Goal: Information Seeking & Learning: Learn about a topic

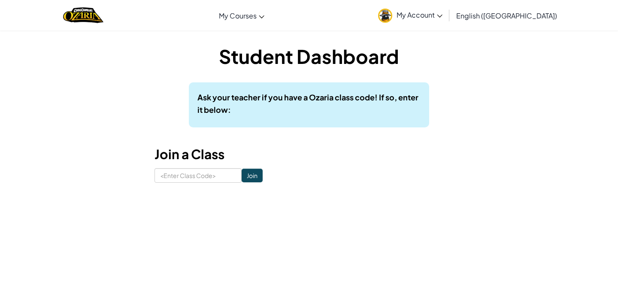
click at [442, 18] on span "My Account" at bounding box center [419, 14] width 46 height 9
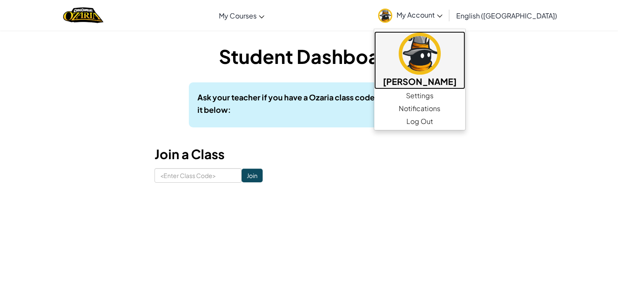
click at [440, 68] on img at bounding box center [419, 54] width 42 height 42
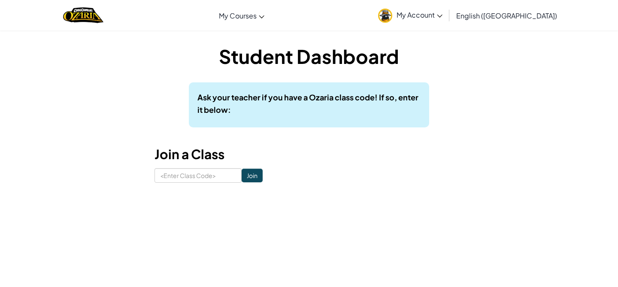
click at [195, 193] on div "Student Dashboard Ask your teacher if you have a Ozaria class code! If so, ente…" at bounding box center [309, 113] width 502 height 166
click at [193, 180] on input at bounding box center [197, 175] width 87 height 15
type input "s"
type input "ShelfDustYes"
click input "Join" at bounding box center [251, 176] width 21 height 14
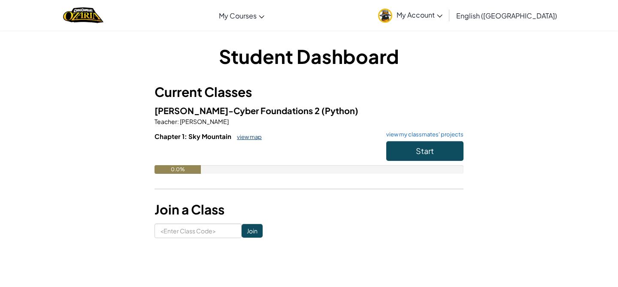
click at [240, 139] on link "view map" at bounding box center [246, 136] width 29 height 7
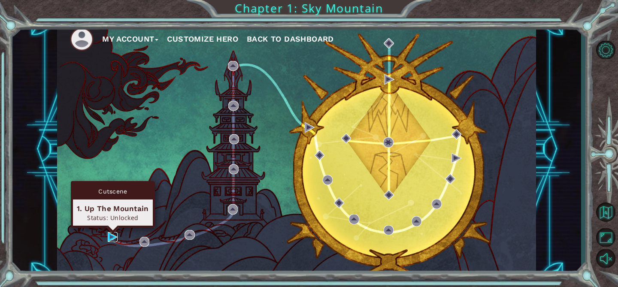
click at [110, 235] on img at bounding box center [113, 237] width 10 height 10
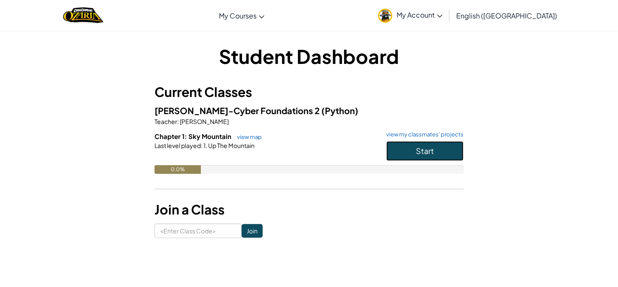
click at [432, 153] on span "Start" at bounding box center [425, 151] width 18 height 10
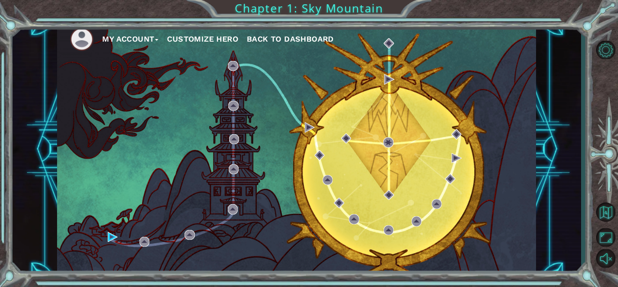
click at [214, 39] on button "Customize Hero" at bounding box center [202, 39] width 71 height 13
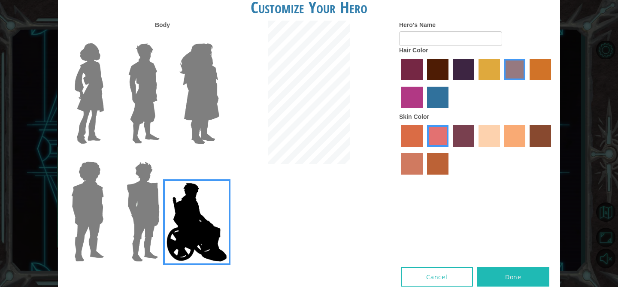
click at [587, 139] on div "Customize Your Hero Body Hero's Name Hair Color Skin Color Cancel Done" at bounding box center [309, 143] width 618 height 287
click at [426, 274] on button "Cancel" at bounding box center [437, 276] width 72 height 19
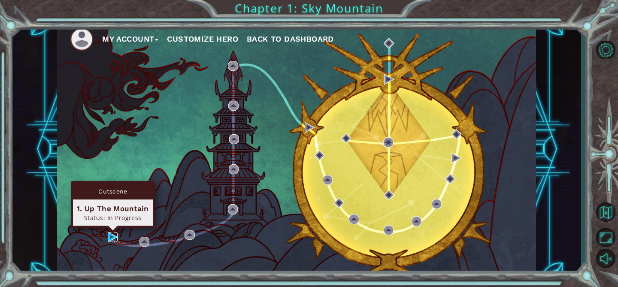
click at [113, 240] on img at bounding box center [113, 237] width 10 height 10
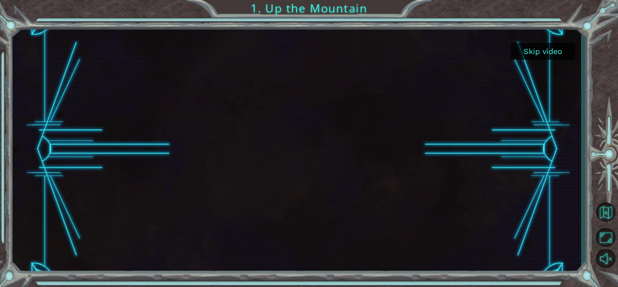
click at [530, 50] on button "Skip video" at bounding box center [542, 51] width 64 height 17
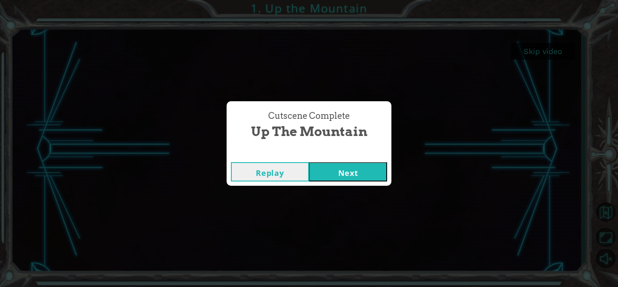
click at [350, 174] on button "Next" at bounding box center [348, 171] width 78 height 19
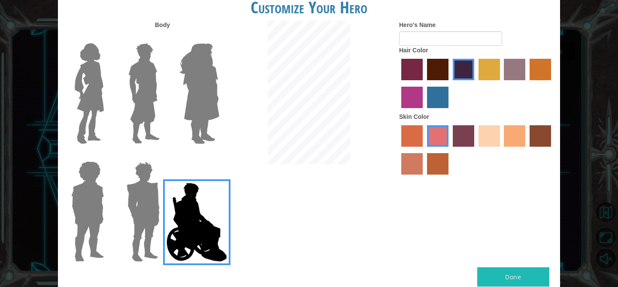
click at [581, 201] on div "Customize Your Hero Body Hero's Name Hair Color Skin Color Done" at bounding box center [309, 143] width 618 height 287
click at [101, 115] on img at bounding box center [89, 93] width 36 height 107
click at [107, 38] on input "Hero Connie" at bounding box center [107, 38] width 0 height 0
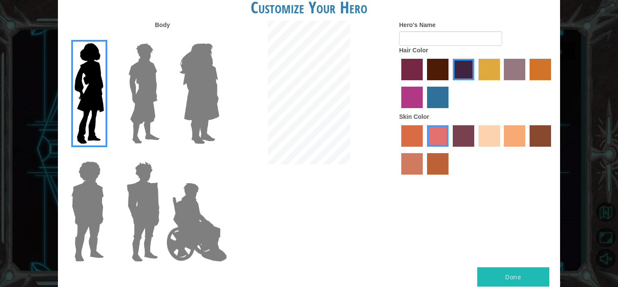
drag, startPoint x: 146, startPoint y: 102, endPoint x: 154, endPoint y: 102, distance: 7.7
click at [146, 102] on img at bounding box center [144, 93] width 38 height 107
click at [163, 38] on input "Hero Lars" at bounding box center [163, 38] width 0 height 0
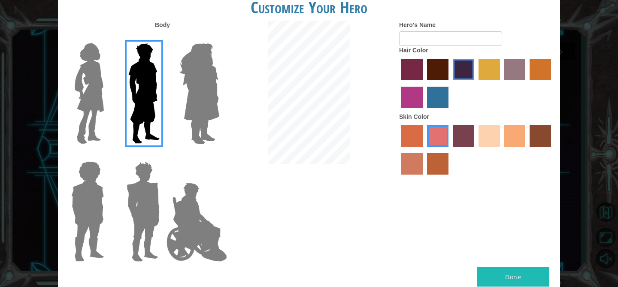
click at [201, 101] on img at bounding box center [199, 93] width 47 height 107
click at [219, 38] on input "Hero Amethyst" at bounding box center [219, 38] width 0 height 0
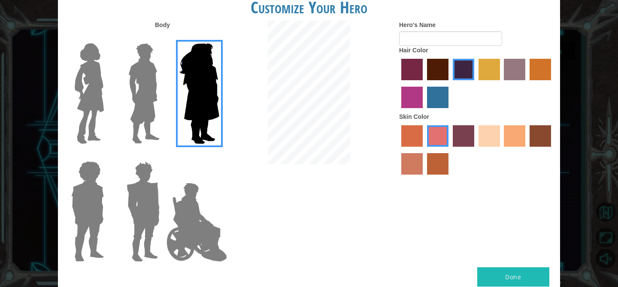
click at [89, 206] on img at bounding box center [87, 211] width 39 height 107
click at [107, 156] on input "Hero Steven" at bounding box center [107, 156] width 0 height 0
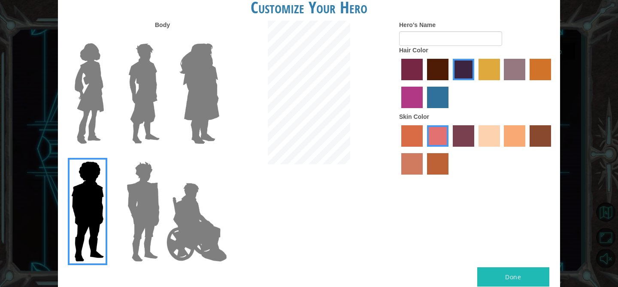
click at [134, 201] on img at bounding box center [143, 211] width 40 height 107
click at [163, 156] on input "Hero Garnet" at bounding box center [163, 156] width 0 height 0
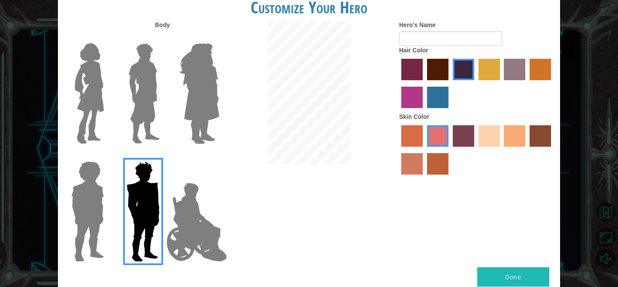
click at [78, 110] on img at bounding box center [89, 93] width 36 height 107
click at [107, 38] on input "Hero Connie" at bounding box center [107, 38] width 0 height 0
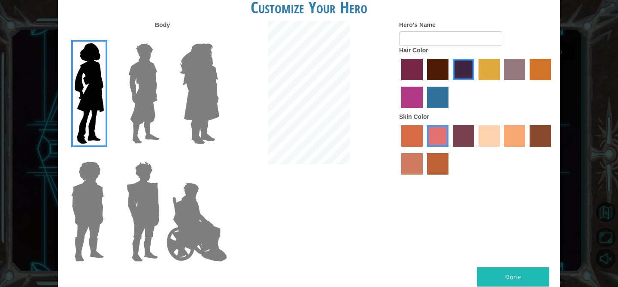
click at [492, 69] on label "tulip tree hair color" at bounding box center [488, 69] width 21 height 21
click at [475, 83] on input "tulip tree hair color" at bounding box center [475, 83] width 0 height 0
click at [540, 74] on label "gold drop hair color" at bounding box center [539, 69] width 21 height 21
click at [526, 83] on input "gold drop hair color" at bounding box center [526, 83] width 0 height 0
click at [510, 70] on label "bazaar hair color" at bounding box center [514, 69] width 21 height 21
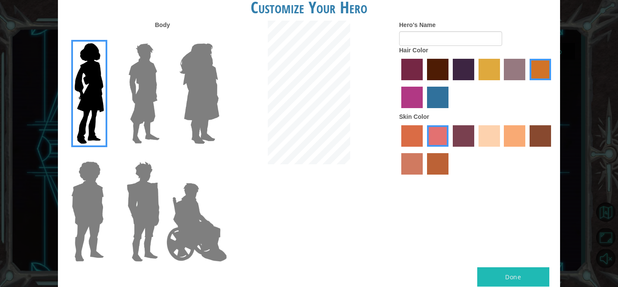
click at [501, 83] on input "bazaar hair color" at bounding box center [501, 83] width 0 height 0
click at [492, 136] on label "sandy beach skin color" at bounding box center [488, 135] width 21 height 21
click at [475, 150] on input "sandy beach skin color" at bounding box center [475, 150] width 0 height 0
click at [523, 137] on label "tacao skin color" at bounding box center [514, 135] width 21 height 21
click at [501, 150] on input "tacao skin color" at bounding box center [501, 150] width 0 height 0
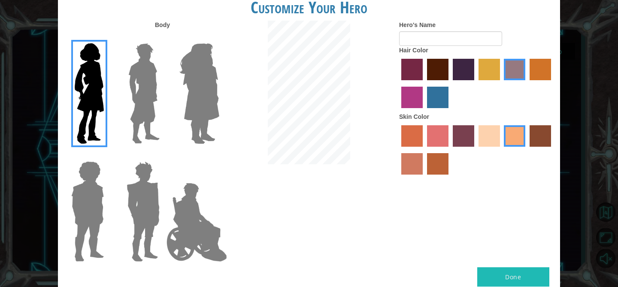
click at [507, 136] on label "tacao skin color" at bounding box center [514, 135] width 21 height 21
click at [501, 150] on input "tacao skin color" at bounding box center [501, 150] width 0 height 0
click at [487, 140] on label "sandy beach skin color" at bounding box center [488, 135] width 21 height 21
click at [475, 150] on input "sandy beach skin color" at bounding box center [475, 150] width 0 height 0
click at [504, 271] on button "Done" at bounding box center [513, 276] width 72 height 19
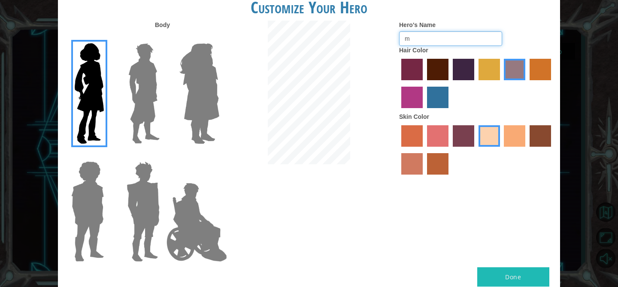
type input "m"
click at [493, 271] on button "Done" at bounding box center [513, 276] width 72 height 19
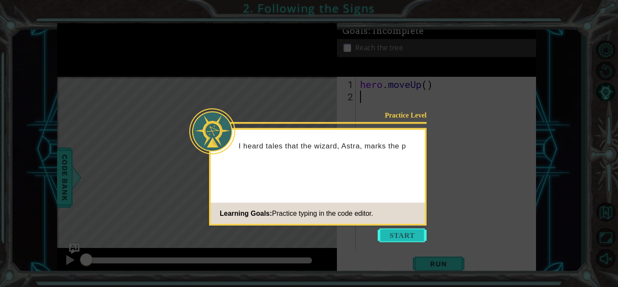
click at [407, 236] on button "Start" at bounding box center [401, 236] width 49 height 14
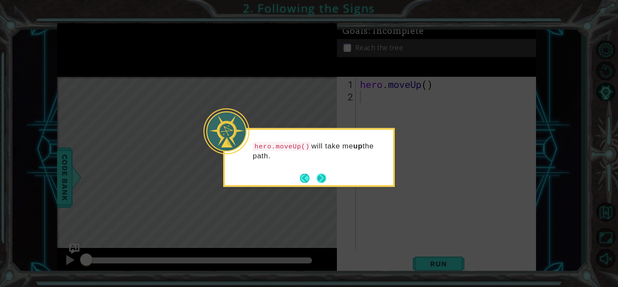
click at [323, 173] on button "Next" at bounding box center [321, 177] width 9 height 9
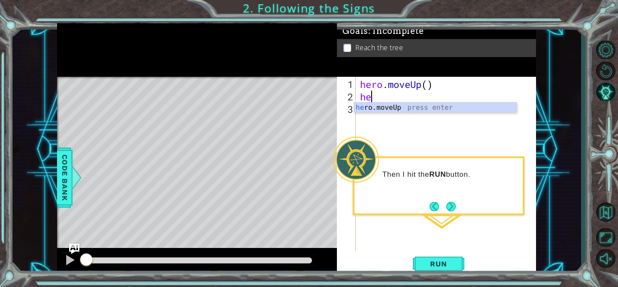
type textarea "her"
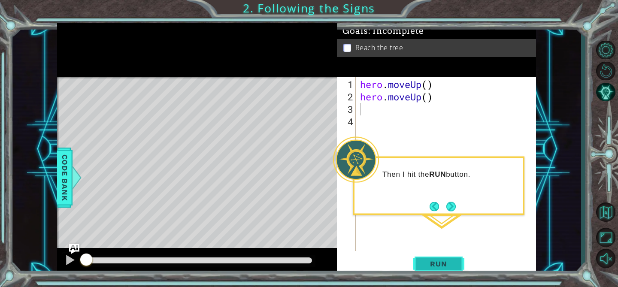
click at [446, 262] on span "Run" at bounding box center [438, 263] width 34 height 9
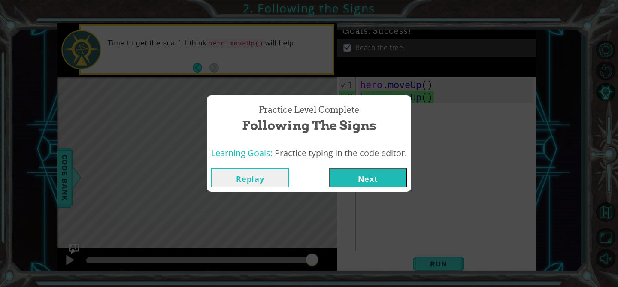
click at [364, 179] on button "Next" at bounding box center [368, 177] width 78 height 19
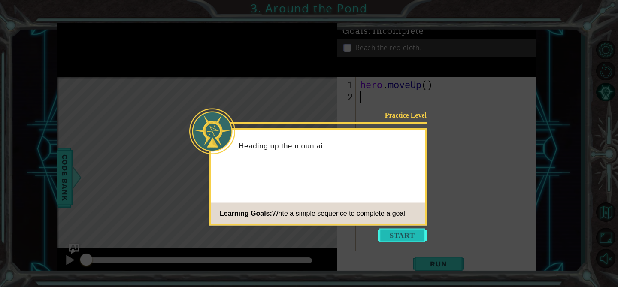
click at [412, 234] on button "Start" at bounding box center [401, 236] width 49 height 14
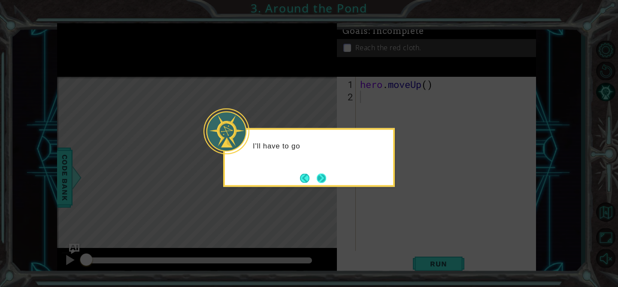
click at [322, 174] on button "Next" at bounding box center [321, 177] width 9 height 9
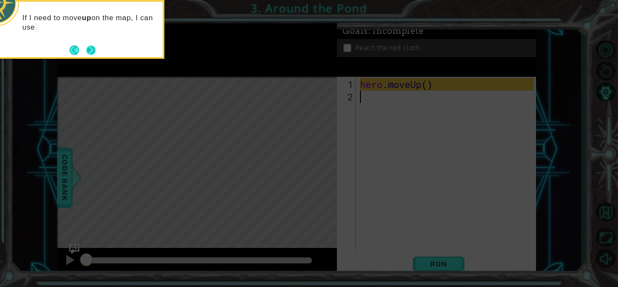
click at [93, 52] on button "Next" at bounding box center [90, 49] width 9 height 9
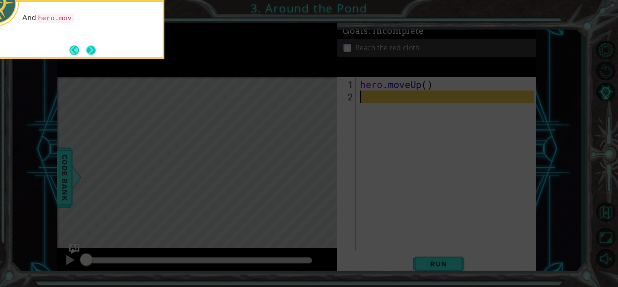
click at [91, 51] on button "Next" at bounding box center [90, 49] width 9 height 9
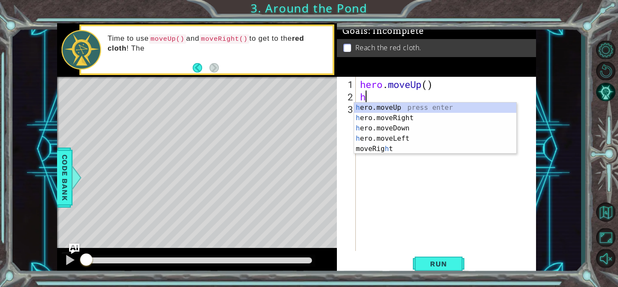
type textarea "he"
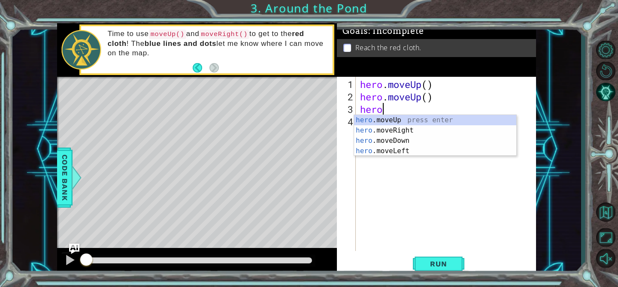
type textarea "hero"
click at [396, 130] on div "hero .moveUp press enter hero .moveRight press enter hero .moveDown press enter…" at bounding box center [435, 146] width 162 height 62
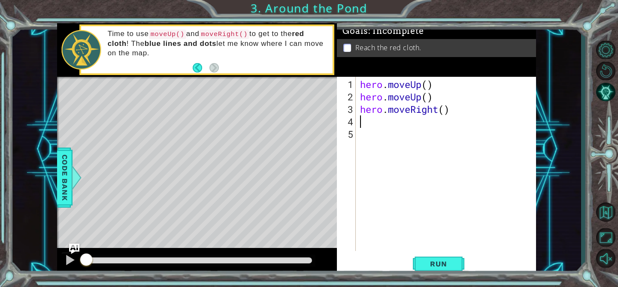
scroll to position [0, 0]
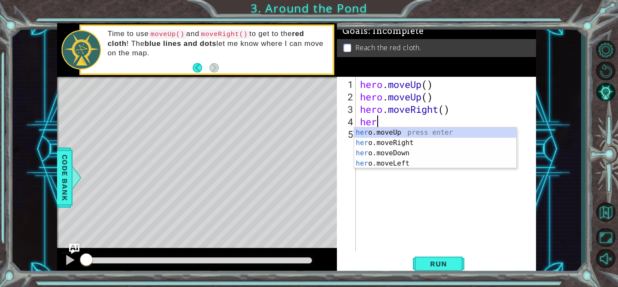
type textarea "hero"
click at [400, 131] on div "hero .moveUp press enter hero .moveRight press enter hero .moveDown press enter…" at bounding box center [435, 158] width 162 height 62
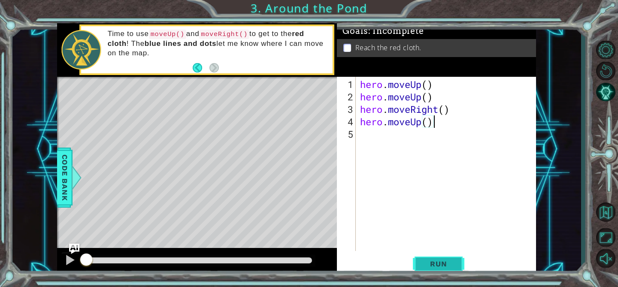
type textarea "hero.moveUp()"
click at [433, 265] on span "Run" at bounding box center [438, 263] width 34 height 9
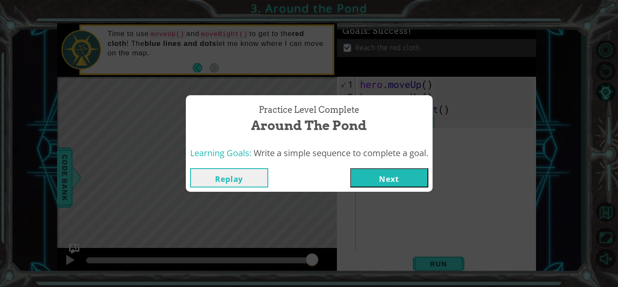
click at [390, 175] on button "Next" at bounding box center [389, 177] width 78 height 19
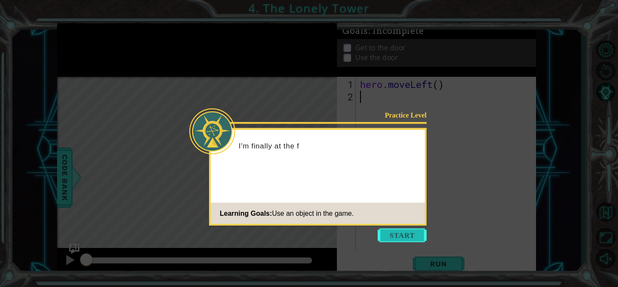
click at [392, 238] on button "Start" at bounding box center [401, 236] width 49 height 14
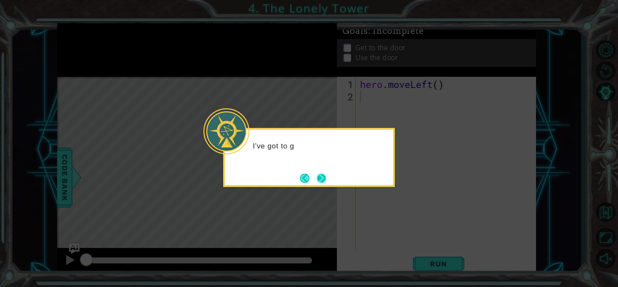
click at [320, 178] on button "Next" at bounding box center [321, 177] width 9 height 9
click at [323, 178] on button "Next" at bounding box center [321, 177] width 9 height 9
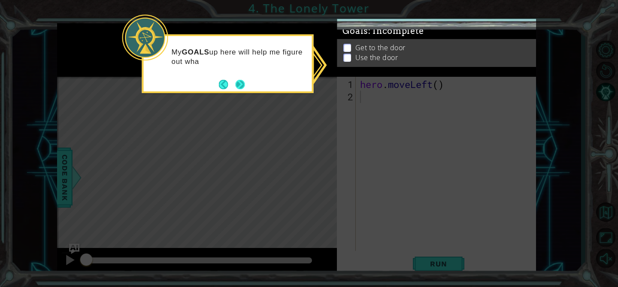
click at [240, 84] on button "Next" at bounding box center [239, 84] width 9 height 9
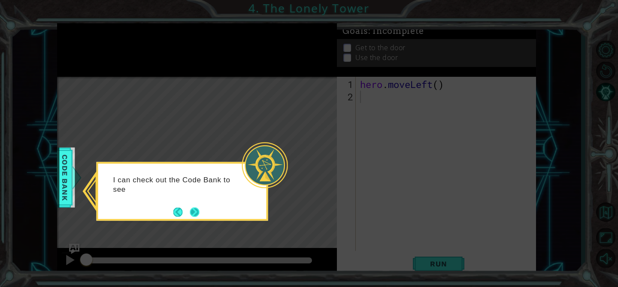
click at [191, 217] on button "Next" at bounding box center [194, 211] width 9 height 9
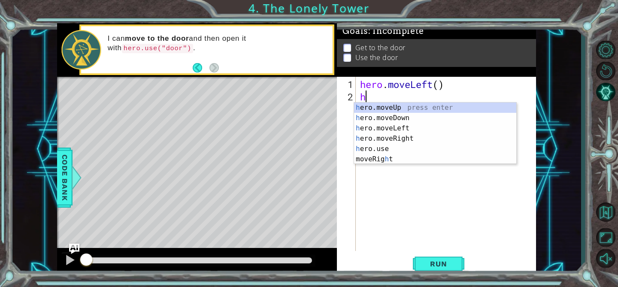
type textarea "he"
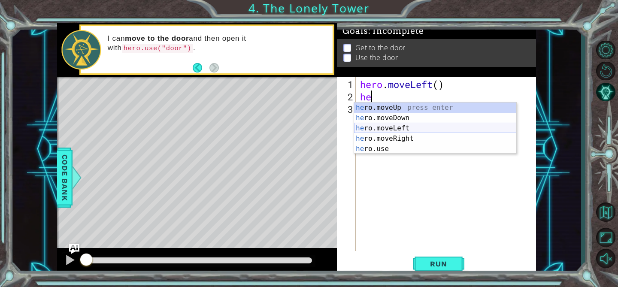
click at [410, 128] on div "he ro.moveUp press enter he ro.moveDown press enter he ro.moveLeft press enter …" at bounding box center [435, 139] width 162 height 72
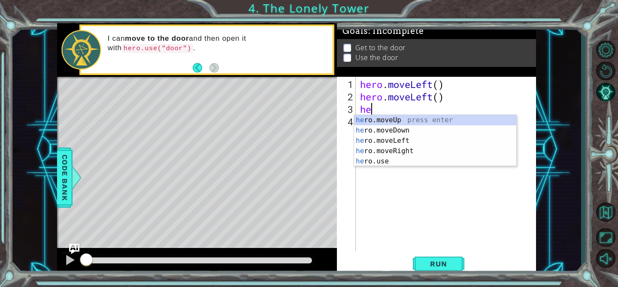
type textarea "her"
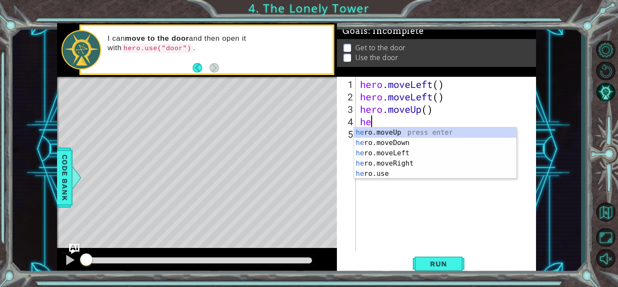
type textarea "her"
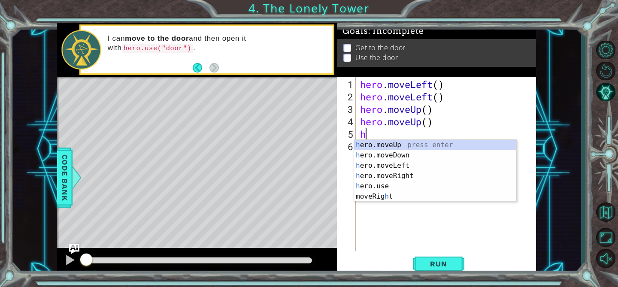
type textarea "her"
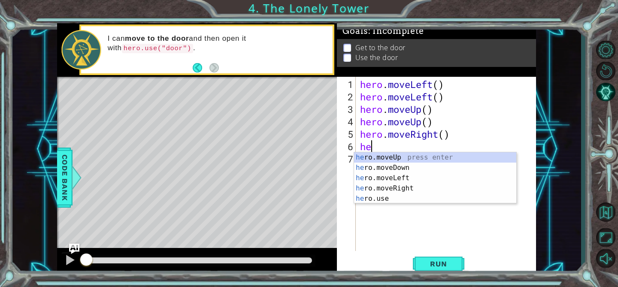
type textarea "her"
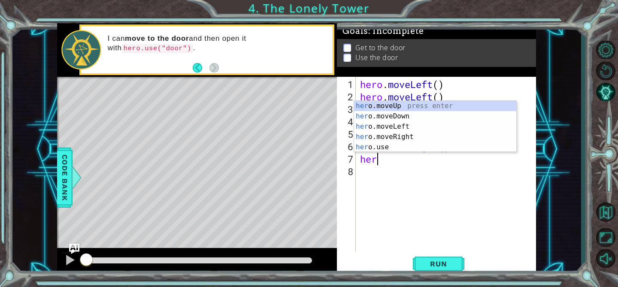
scroll to position [0, 0]
click at [402, 145] on div "hero .moveUp press enter hero .moveDown press enter hero .moveLeft press enter …" at bounding box center [435, 137] width 162 height 72
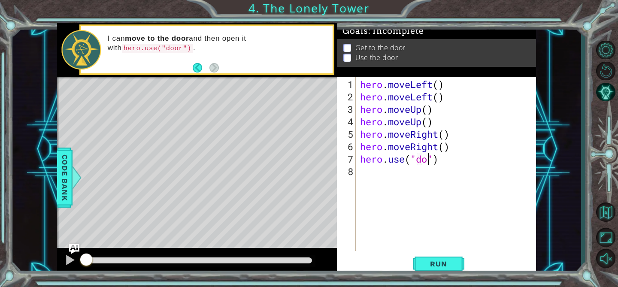
scroll to position [0, 3]
type textarea "hero.use("door")"
click at [431, 263] on span "Run" at bounding box center [438, 263] width 34 height 9
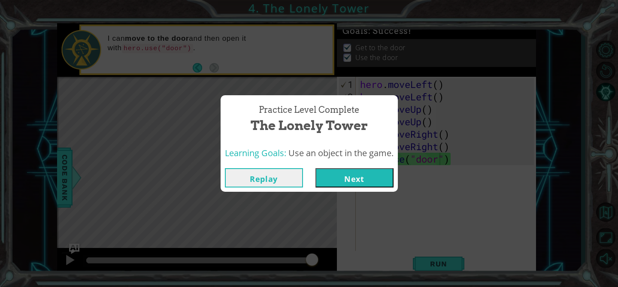
click at [348, 180] on button "Next" at bounding box center [354, 177] width 78 height 19
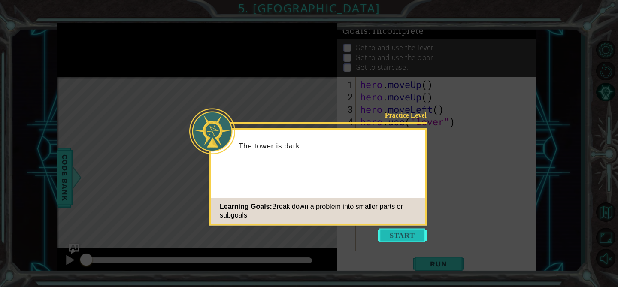
click at [390, 234] on button "Start" at bounding box center [401, 236] width 49 height 14
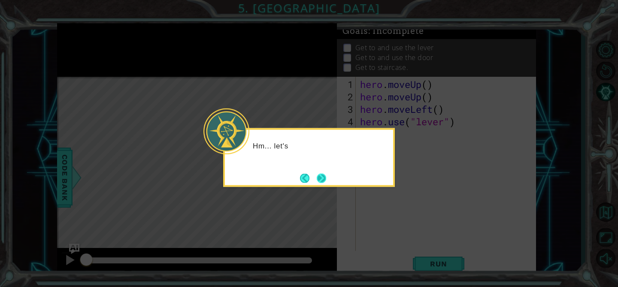
click at [321, 177] on button "Next" at bounding box center [321, 177] width 9 height 9
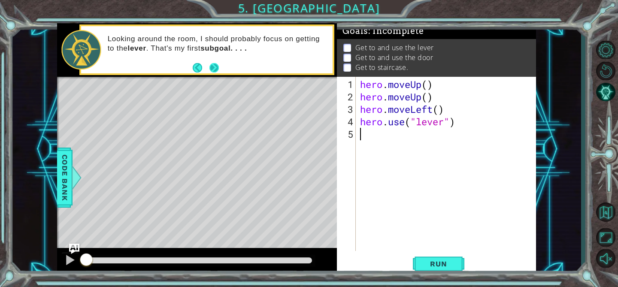
click at [218, 69] on button "Next" at bounding box center [213, 67] width 9 height 9
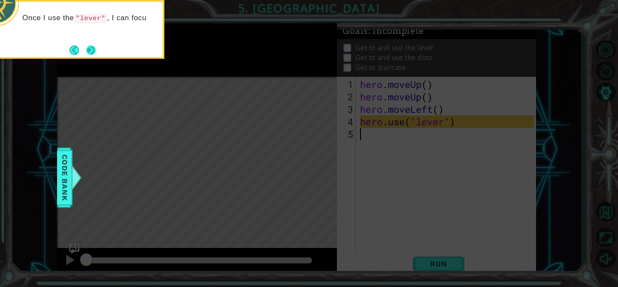
click at [96, 48] on button "Next" at bounding box center [90, 49] width 9 height 9
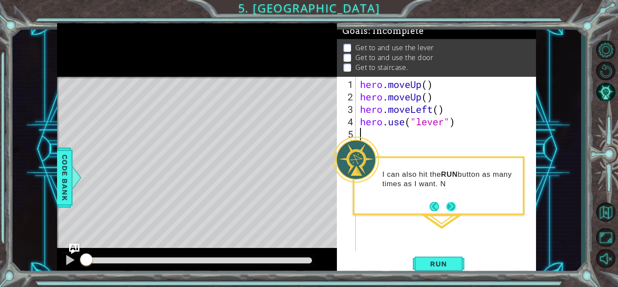
click at [448, 203] on button "Next" at bounding box center [450, 206] width 9 height 9
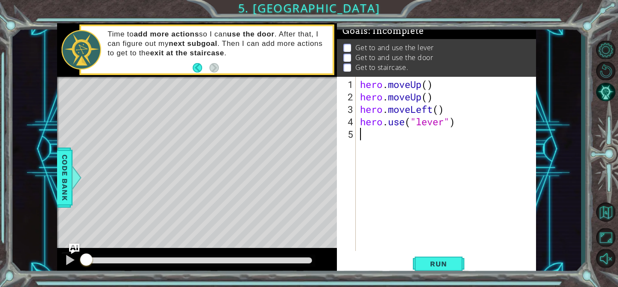
type textarea "hero"
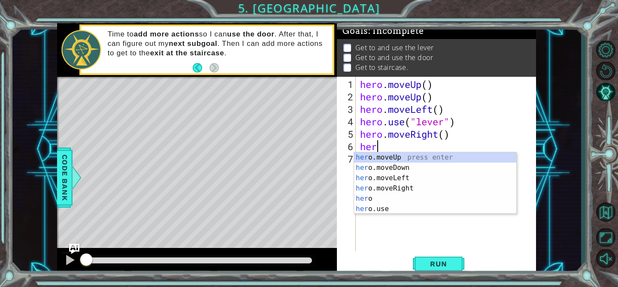
type textarea "hero"
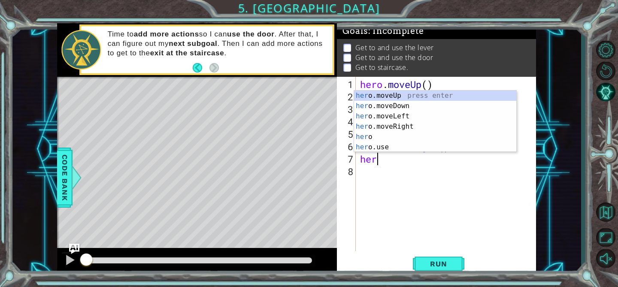
type textarea "hero"
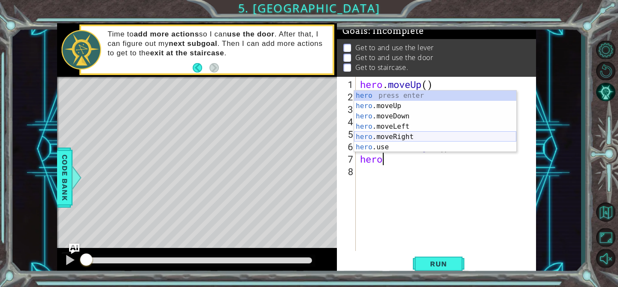
click at [392, 138] on div "hero press enter hero .moveUp press enter hero .moveDown press enter hero .move…" at bounding box center [435, 131] width 162 height 82
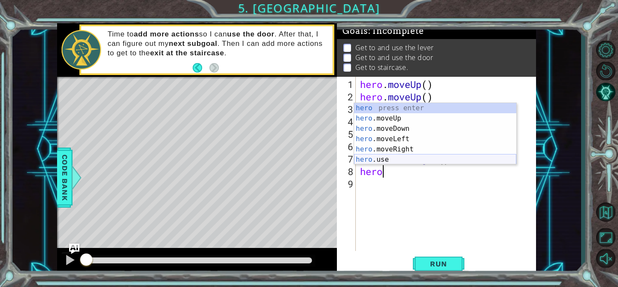
click at [378, 160] on div "hero press enter hero .moveUp press enter hero .moveDown press enter hero .move…" at bounding box center [435, 144] width 162 height 82
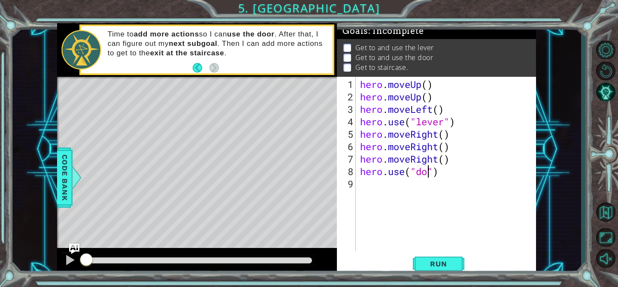
type textarea "hero.use("door")"
click at [368, 185] on div "hero . moveUp ( ) hero . moveUp ( ) hero . moveLeft ( ) hero . use ( "lever" ) …" at bounding box center [448, 177] width 180 height 199
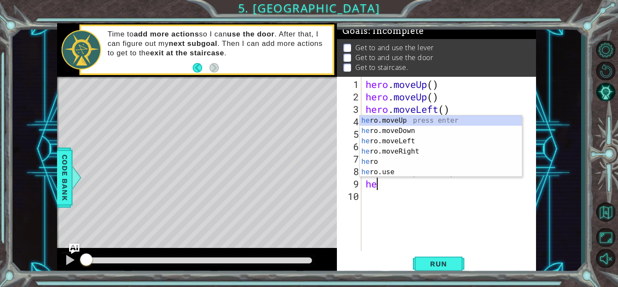
scroll to position [0, 0]
type textarea "hero"
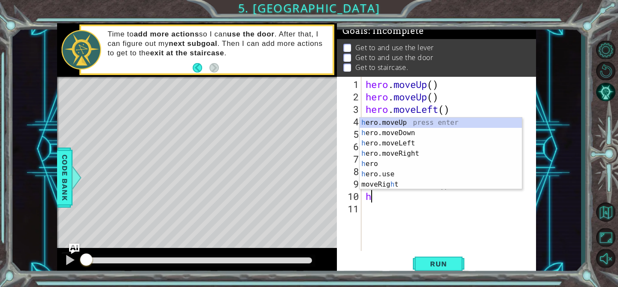
type textarea "hero"
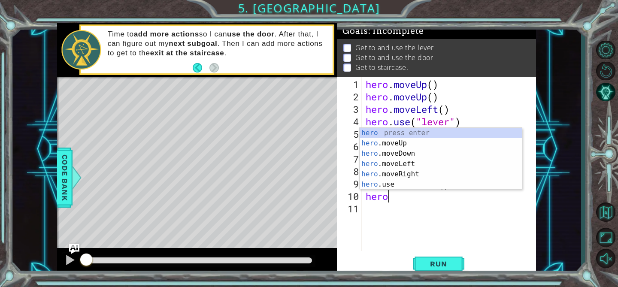
scroll to position [0, 0]
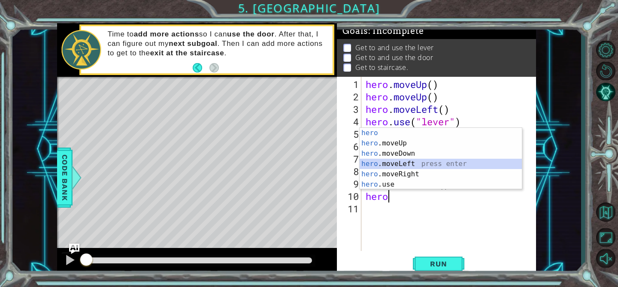
click at [377, 164] on div "hero press enter hero .moveUp press enter hero .moveDown press enter hero .move…" at bounding box center [440, 169] width 162 height 82
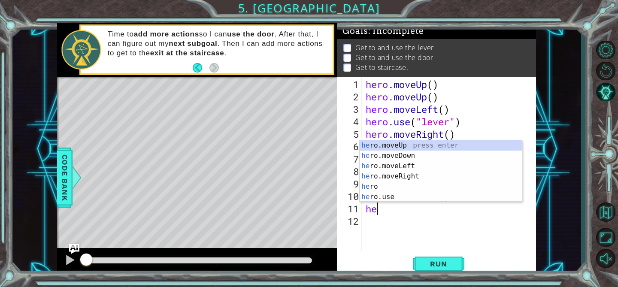
type textarea "hero"
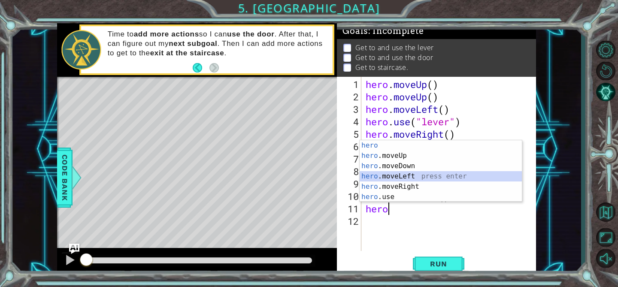
click at [413, 176] on div "hero press enter hero .moveUp press enter hero .moveDown press enter hero .move…" at bounding box center [440, 181] width 162 height 82
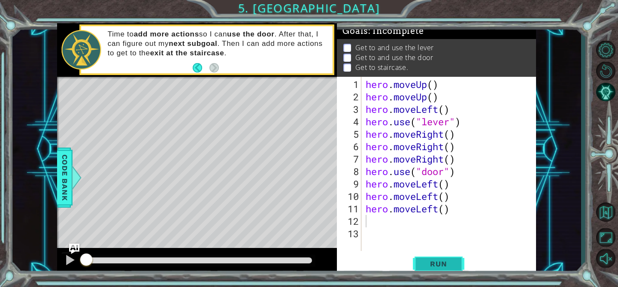
click at [449, 261] on span "Run" at bounding box center [438, 263] width 34 height 9
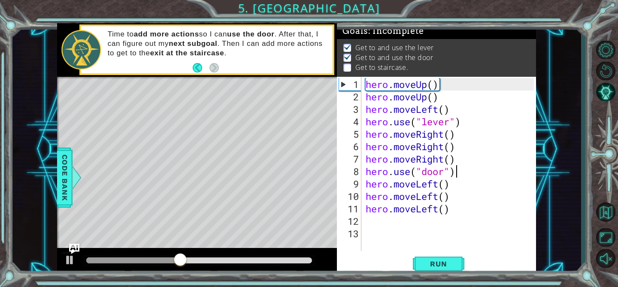
click at [457, 172] on div "hero . moveUp ( ) hero . moveUp ( ) hero . moveLeft ( ) hero . use ( "lever" ) …" at bounding box center [451, 177] width 175 height 199
drag, startPoint x: 202, startPoint y: 260, endPoint x: 72, endPoint y: 258, distance: 129.5
click at [72, 258] on div at bounding box center [197, 261] width 280 height 27
click at [70, 260] on div at bounding box center [69, 259] width 11 height 11
click at [438, 185] on div "hero . moveUp ( ) hero . moveUp ( ) hero . moveLeft ( ) hero . use ( "lever" ) …" at bounding box center [451, 177] width 175 height 199
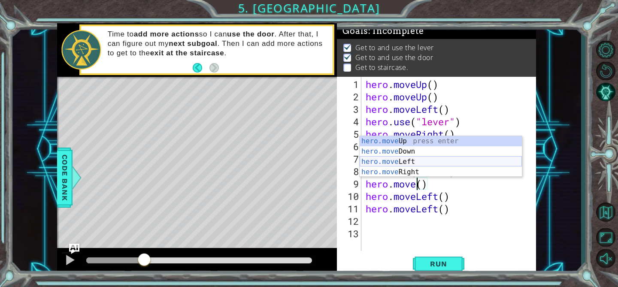
click at [417, 160] on div "hero.move Up press enter hero.move Down press enter hero.move Left press enter …" at bounding box center [440, 167] width 162 height 62
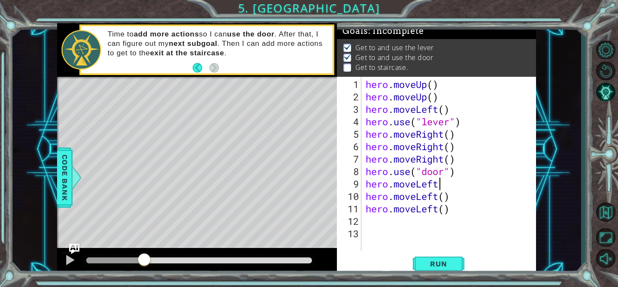
click at [458, 173] on div "hero . moveUp ( ) hero . moveUp ( ) hero . moveLeft ( ) hero . use ( "lever" ) …" at bounding box center [451, 177] width 175 height 199
type textarea "hero.use("door")"
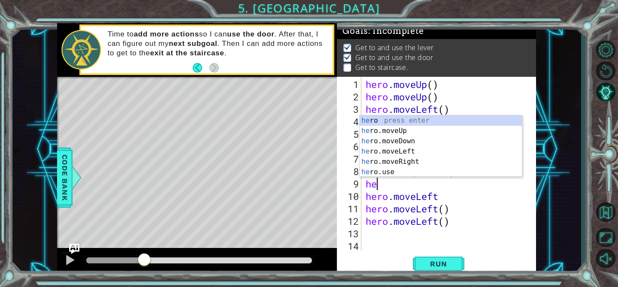
type textarea "her"
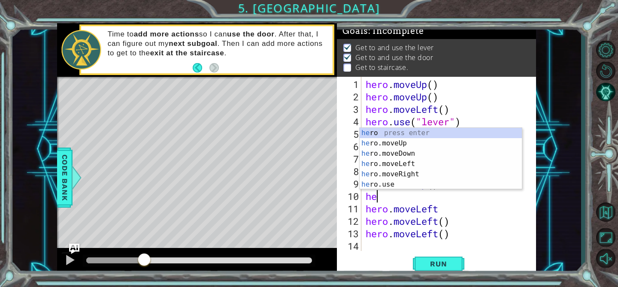
scroll to position [0, 0]
type textarea "hero"
click at [434, 143] on div "hero press enter hero .moveUp press enter hero .moveDown press enter hero .move…" at bounding box center [440, 169] width 162 height 82
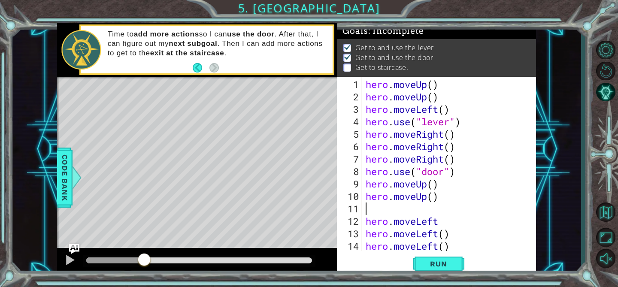
scroll to position [0, 0]
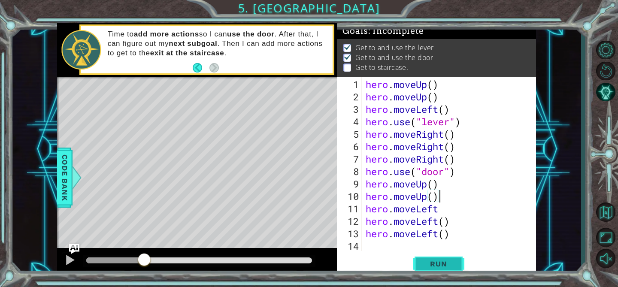
click at [436, 264] on span "Run" at bounding box center [438, 263] width 34 height 9
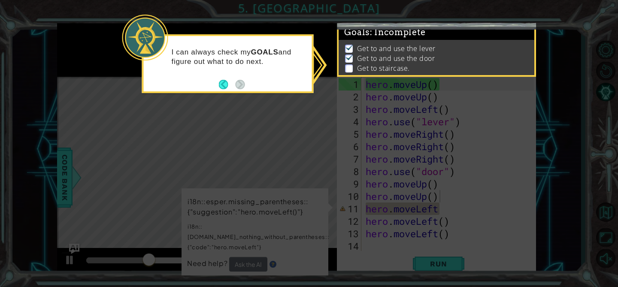
click at [261, 127] on icon at bounding box center [309, 143] width 618 height 287
click at [256, 162] on icon at bounding box center [309, 143] width 618 height 287
click at [225, 87] on button "Back" at bounding box center [227, 84] width 17 height 9
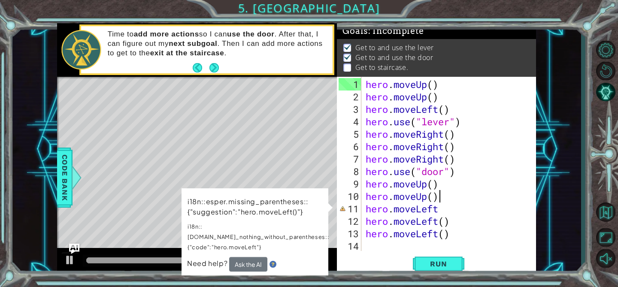
click at [442, 208] on div "hero . moveUp ( ) hero . moveUp ( ) hero . moveLeft ( ) hero . use ( "lever" ) …" at bounding box center [451, 177] width 174 height 199
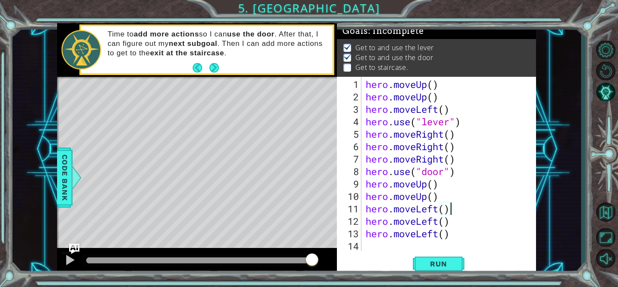
scroll to position [0, 3]
type textarea "hero.moveLeft()"
click at [428, 264] on span "Run" at bounding box center [438, 263] width 34 height 9
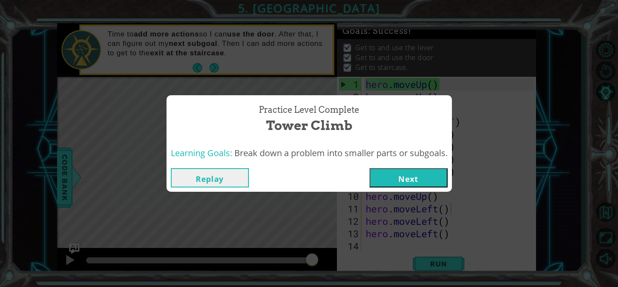
click at [394, 178] on button "Next" at bounding box center [408, 177] width 78 height 19
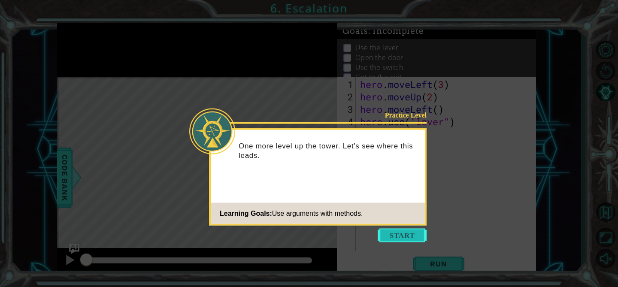
click at [397, 235] on button "Start" at bounding box center [401, 236] width 49 height 14
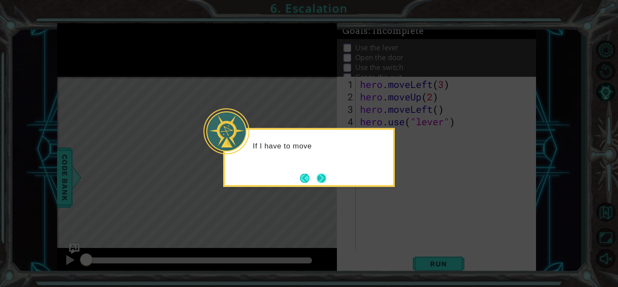
click at [320, 179] on button "Next" at bounding box center [321, 178] width 14 height 14
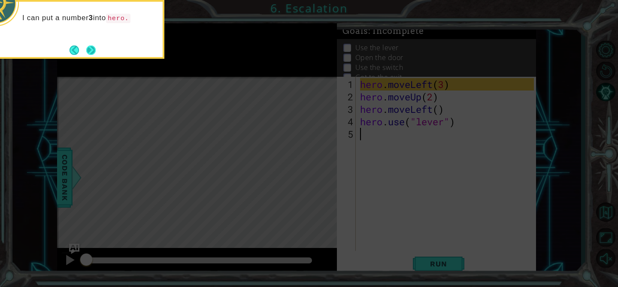
click at [91, 48] on button "Next" at bounding box center [90, 50] width 13 height 13
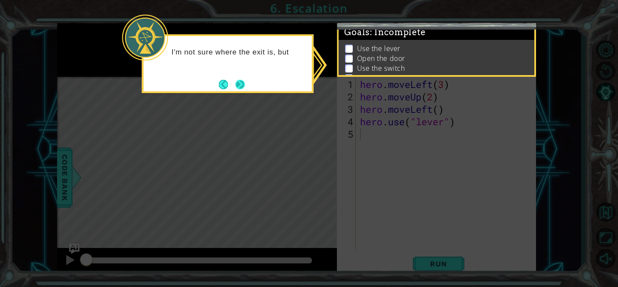
click at [239, 84] on button "Next" at bounding box center [240, 84] width 10 height 10
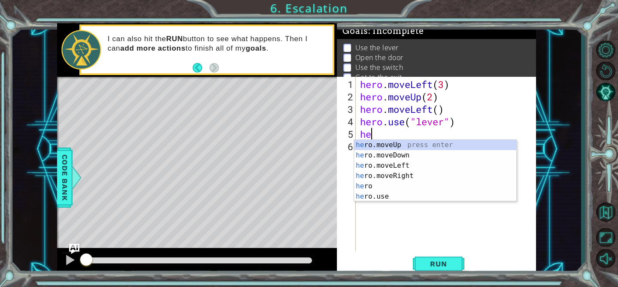
scroll to position [0, 0]
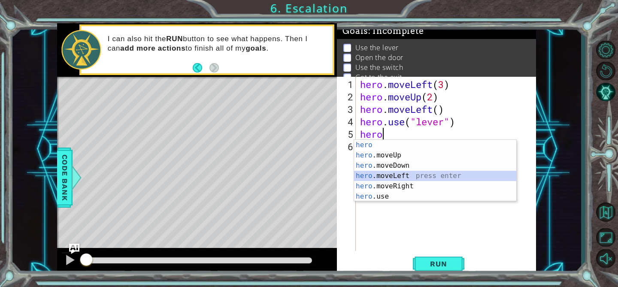
click at [384, 175] on div "hero press enter hero .moveUp press enter hero .moveDown press enter hero .move…" at bounding box center [435, 181] width 162 height 82
type textarea "hero.moveLeft(1)"
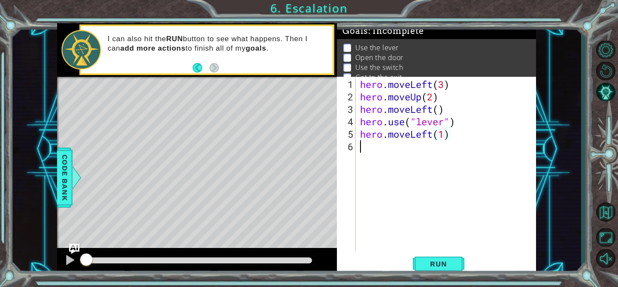
click at [405, 150] on div "hero . moveLeft ( 3 ) hero . moveUp ( 2 ) hero . moveLeft ( ) hero . use ( "lev…" at bounding box center [448, 177] width 180 height 199
click at [443, 133] on div "hero . moveLeft ( 3 ) hero . moveUp ( 2 ) hero . moveLeft ( ) hero . use ( "lev…" at bounding box center [448, 177] width 180 height 199
type textarea "hero.moveLeft()"
click at [393, 151] on div "hero . moveLeft ( 3 ) hero . moveUp ( 2 ) hero . moveLeft ( ) hero . use ( "lev…" at bounding box center [448, 177] width 180 height 199
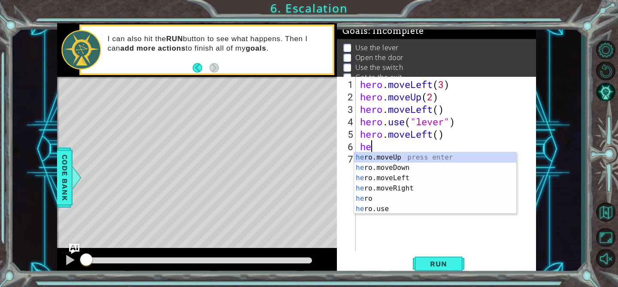
scroll to position [0, 0]
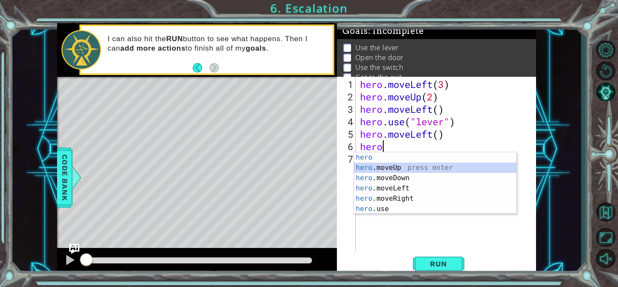
click at [406, 164] on div "hero press enter hero .moveUp press enter hero .moveDown press enter hero .move…" at bounding box center [435, 193] width 162 height 82
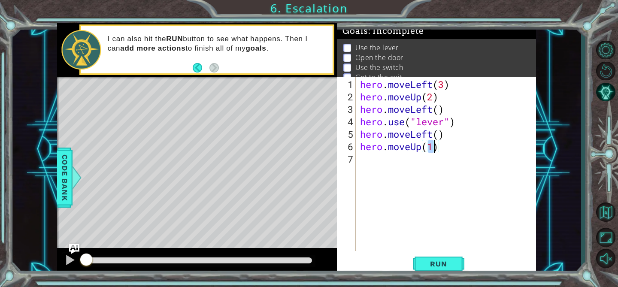
type textarea "hero.moveUp(2)"
click at [407, 159] on div "hero . moveLeft ( 3 ) hero . moveUp ( 2 ) hero . moveLeft ( ) hero . use ( "lev…" at bounding box center [448, 177] width 180 height 199
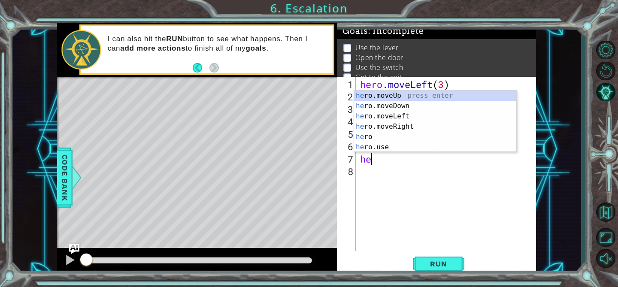
scroll to position [0, 0]
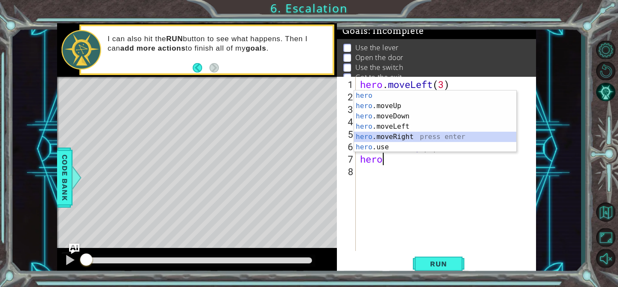
click at [403, 135] on div "hero press enter hero .moveUp press enter hero .moveDown press enter hero .move…" at bounding box center [435, 131] width 162 height 82
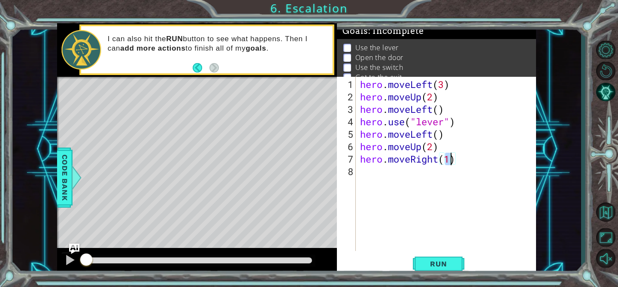
type textarea "hero.moveRight(2)"
click at [393, 163] on div "hero . moveLeft ( 3 ) hero . moveUp ( 2 ) hero . moveLeft ( ) hero . use ( "lev…" at bounding box center [448, 177] width 180 height 199
click at [393, 170] on div "hero . moveLeft ( 3 ) hero . moveUp ( 2 ) hero . moveLeft ( ) hero . use ( "lev…" at bounding box center [448, 177] width 180 height 199
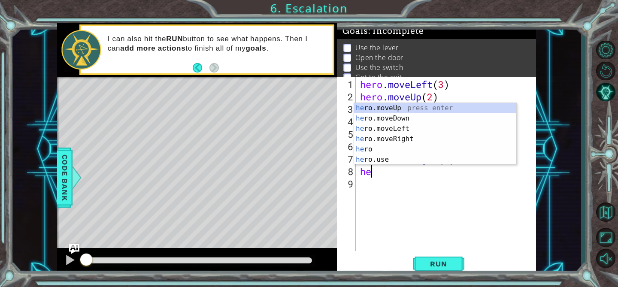
scroll to position [0, 0]
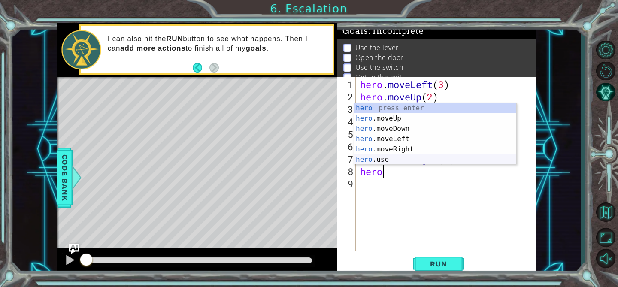
click at [385, 160] on div "hero press enter hero .moveUp press enter hero .moveDown press enter hero .move…" at bounding box center [435, 144] width 162 height 82
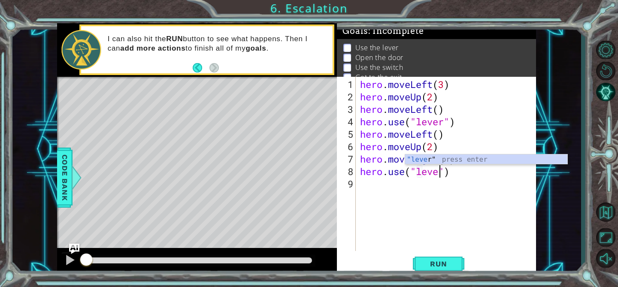
scroll to position [0, 3]
type textarea "hero.use("lever")"
click at [395, 187] on div "hero . moveLeft ( 3 ) hero . moveUp ( 2 ) hero . moveLeft ( ) hero . use ( "lev…" at bounding box center [448, 177] width 180 height 199
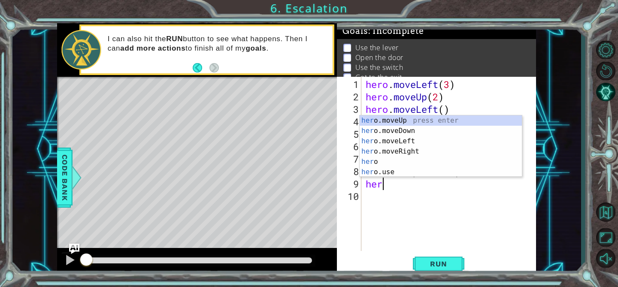
scroll to position [0, 0]
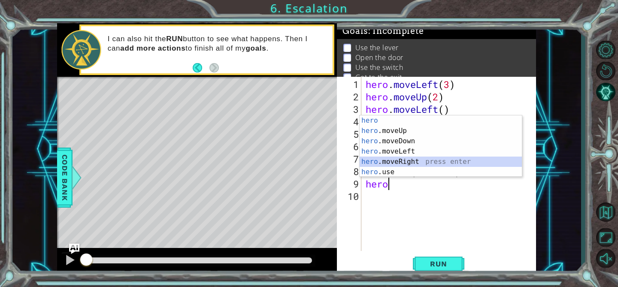
click at [414, 159] on div "hero press enter hero .moveUp press enter hero .moveDown press enter hero .move…" at bounding box center [440, 156] width 162 height 82
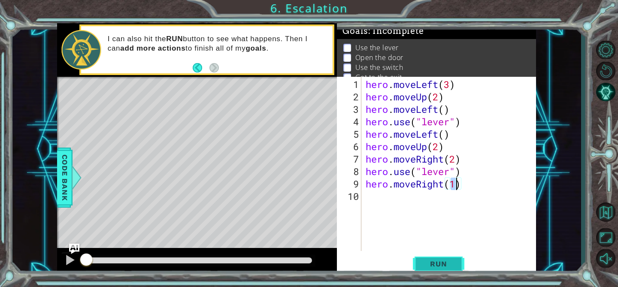
click at [452, 261] on span "Run" at bounding box center [438, 263] width 34 height 9
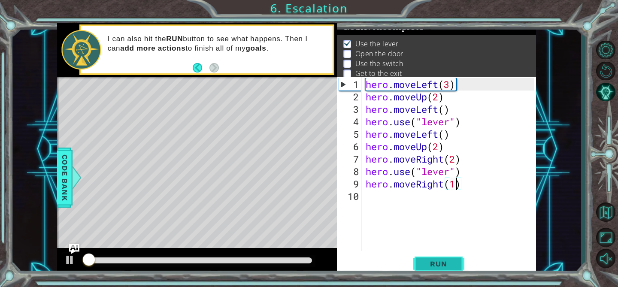
scroll to position [5, 0]
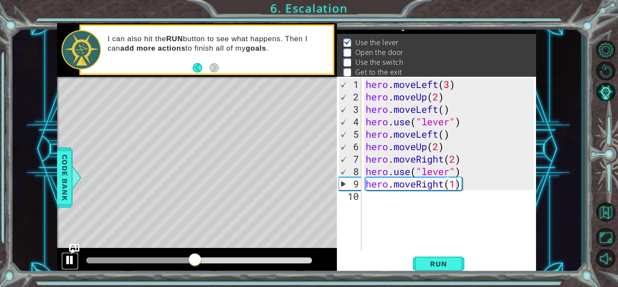
click at [73, 258] on div at bounding box center [69, 259] width 11 height 11
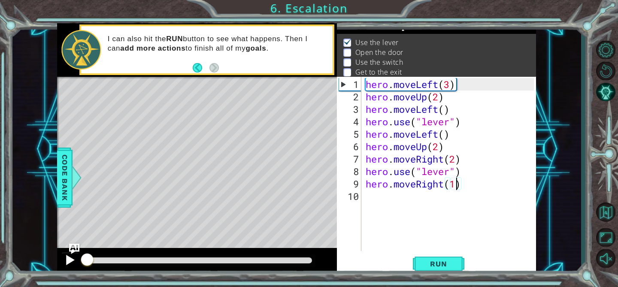
drag, startPoint x: 195, startPoint y: 258, endPoint x: 75, endPoint y: 261, distance: 120.1
click at [75, 261] on div at bounding box center [197, 261] width 280 height 27
click at [449, 136] on div "hero . moveLeft ( 3 ) hero . moveUp ( 2 ) hero . moveLeft ( ) hero . use ( "lev…" at bounding box center [451, 177] width 175 height 199
type textarea "hero.moveLeft()"
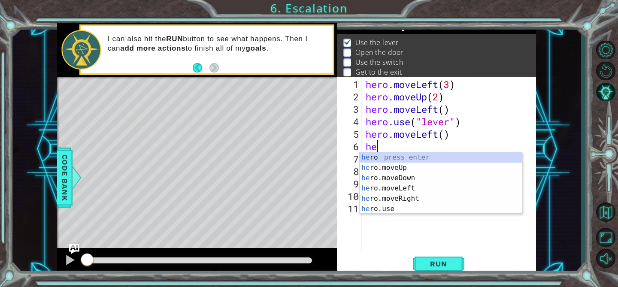
scroll to position [0, 0]
click at [437, 208] on div "her o press enter her o.moveUp press enter her o.moveDown press enter her o.mov…" at bounding box center [440, 193] width 162 height 82
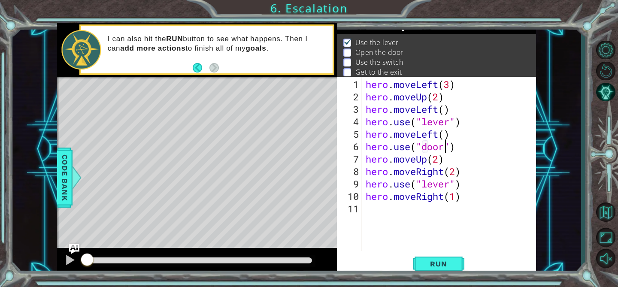
scroll to position [0, 3]
click at [452, 261] on span "Run" at bounding box center [438, 263] width 34 height 9
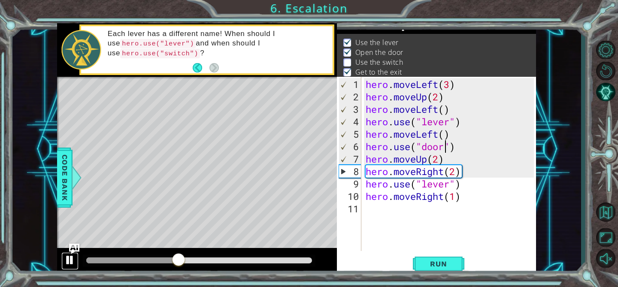
click at [69, 259] on div at bounding box center [69, 259] width 11 height 11
click at [449, 186] on div "hero . moveLeft ( 3 ) hero . moveUp ( 2 ) hero . moveLeft ( ) hero . use ( "lev…" at bounding box center [451, 177] width 175 height 199
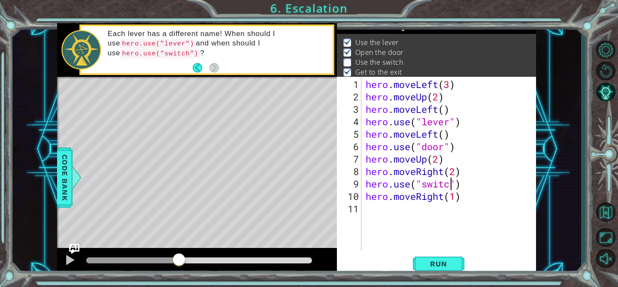
scroll to position [0, 4]
type textarea "hero.use("switch")"
click at [71, 259] on div at bounding box center [69, 259] width 11 height 11
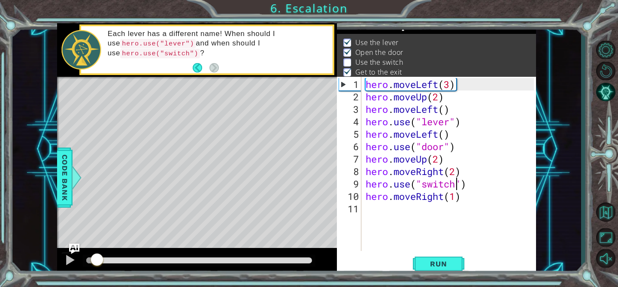
drag, startPoint x: 209, startPoint y: 256, endPoint x: 84, endPoint y: 254, distance: 125.3
click at [89, 254] on div at bounding box center [96, 260] width 15 height 15
click at [443, 265] on span "Run" at bounding box center [438, 263] width 34 height 9
click at [128, 262] on div at bounding box center [199, 260] width 226 height 6
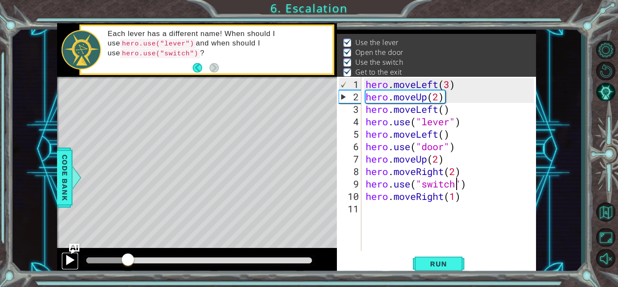
click at [66, 261] on div at bounding box center [69, 259] width 11 height 11
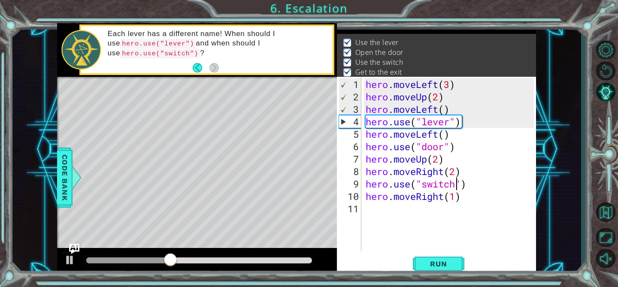
scroll to position [0, 0]
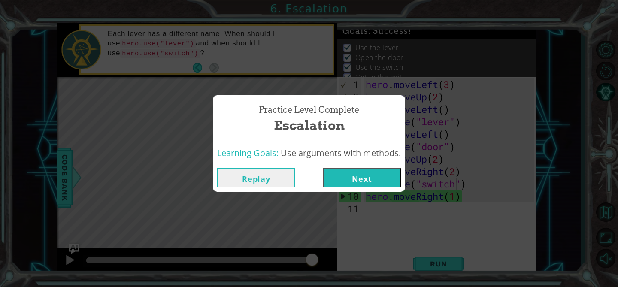
click at [346, 179] on button "Next" at bounding box center [362, 177] width 78 height 19
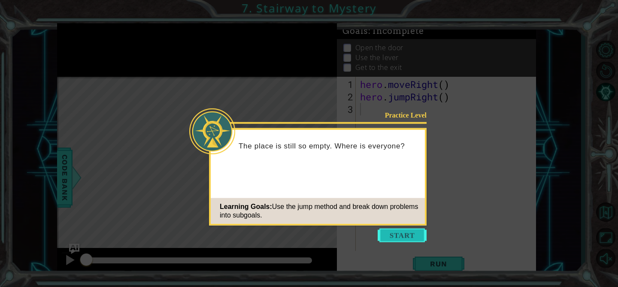
click at [398, 231] on button "Start" at bounding box center [401, 236] width 49 height 14
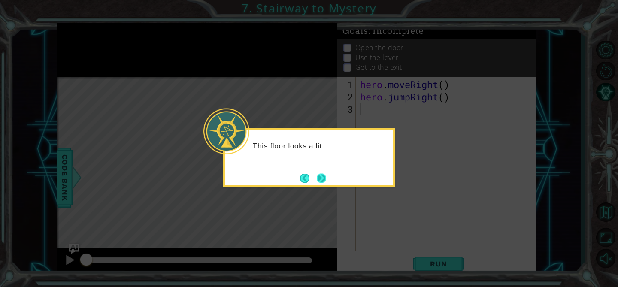
click at [326, 181] on button "Next" at bounding box center [321, 177] width 9 height 9
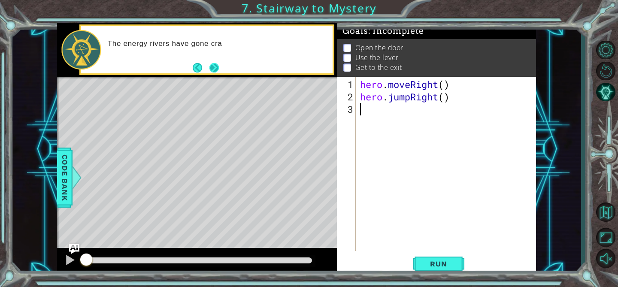
click at [213, 63] on button "Next" at bounding box center [213, 67] width 9 height 9
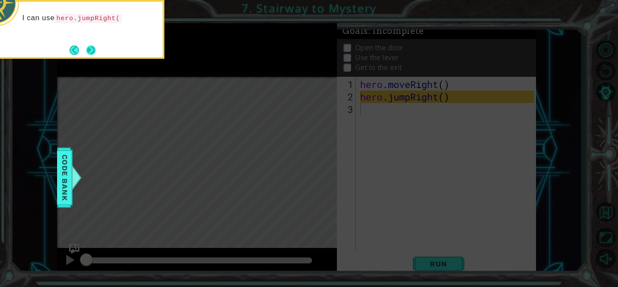
click at [86, 48] on button "Next" at bounding box center [90, 49] width 9 height 9
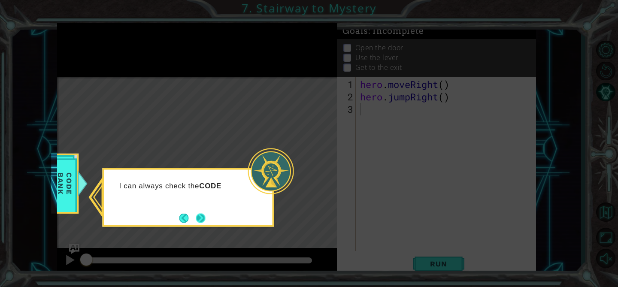
click at [200, 220] on button "Next" at bounding box center [200, 217] width 9 height 9
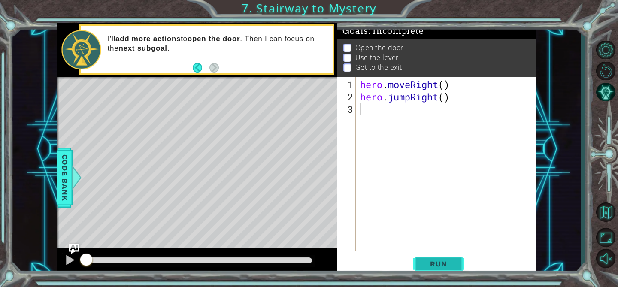
click at [436, 262] on span "Run" at bounding box center [438, 263] width 34 height 9
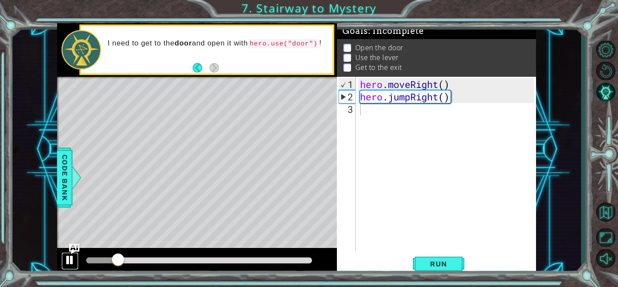
click at [69, 258] on div at bounding box center [69, 259] width 11 height 11
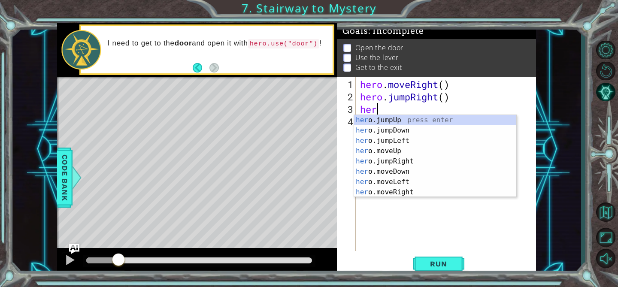
scroll to position [0, 0]
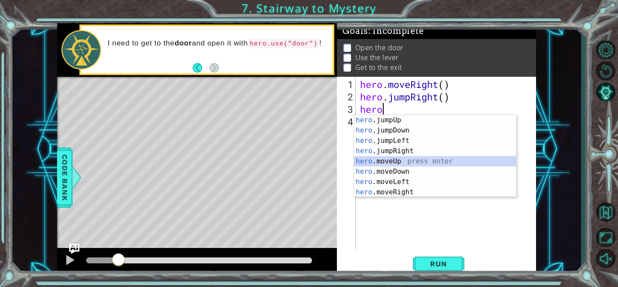
click at [398, 161] on div "hero .jumpUp press enter hero .jumpDown press enter hero .jumpLeft press enter …" at bounding box center [435, 166] width 162 height 103
type textarea "hero.moveUp(1)"
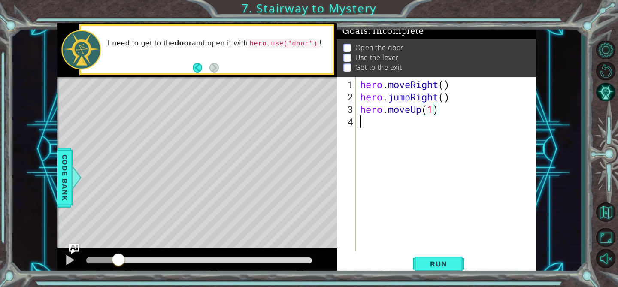
click at [392, 127] on div "hero . moveRight ( ) hero . jumpRight ( ) hero . moveUp ( 1 )" at bounding box center [448, 177] width 180 height 199
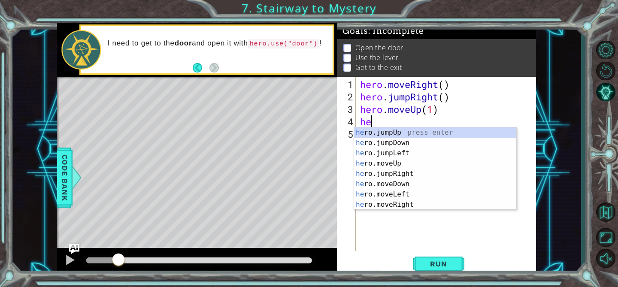
type textarea "hero"
click at [404, 163] on div "hero .jumpUp press enter hero .jumpDown press enter hero .jumpLeft press enter …" at bounding box center [435, 178] width 162 height 103
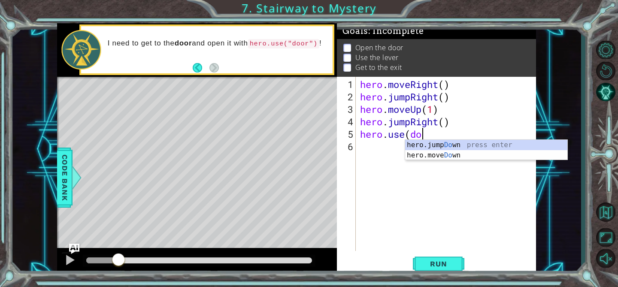
scroll to position [0, 2]
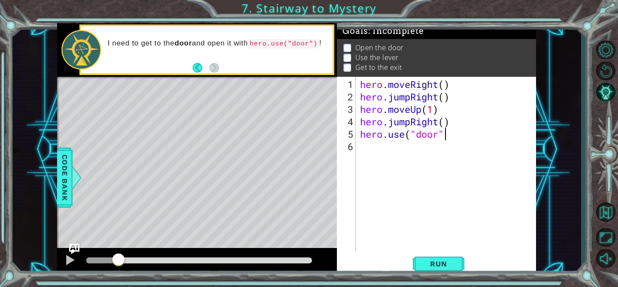
type textarea "hero.use("door")"
click at [381, 147] on div "hero . moveRight ( ) hero . jumpRight ( ) hero . moveUp ( 1 ) hero . jumpRight …" at bounding box center [448, 177] width 180 height 199
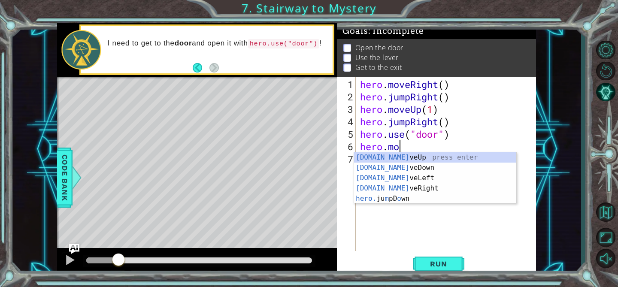
scroll to position [0, 2]
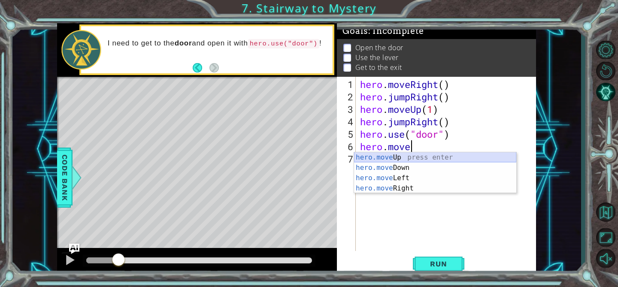
click at [403, 158] on div "hero.move Up press enter hero.move Down press enter hero.move Left press enter …" at bounding box center [435, 183] width 162 height 62
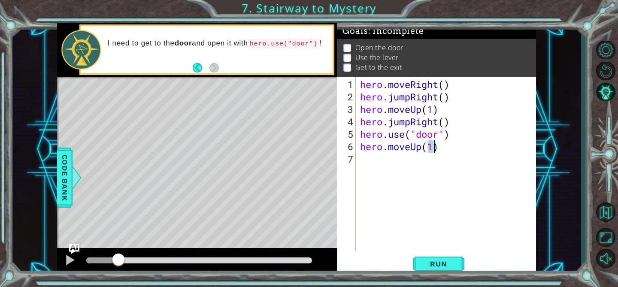
type textarea "hero.moveUp(2)"
click at [409, 167] on div "hero . moveRight ( ) hero . jumpRight ( ) hero . moveUp ( 1 ) hero . jumpRight …" at bounding box center [448, 177] width 180 height 199
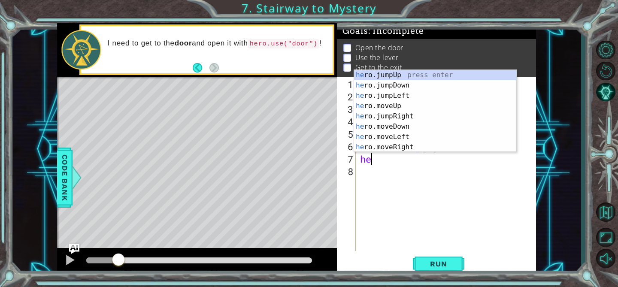
scroll to position [0, 0]
click at [403, 146] on div "hero .jumpUp press enter hero .jumpDown press enter hero .jumpLeft press enter …" at bounding box center [435, 121] width 162 height 103
type textarea "hero.moveRight(1)"
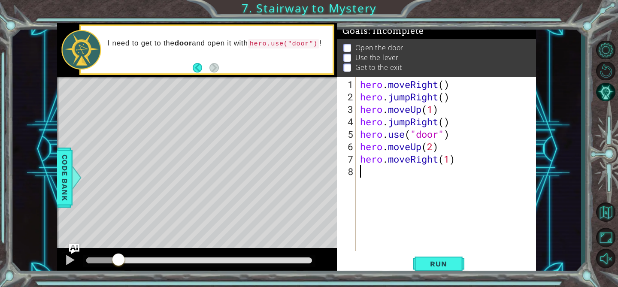
click at [422, 173] on div "hero . moveRight ( ) hero . jumpRight ( ) hero . moveUp ( 1 ) hero . jumpRight …" at bounding box center [448, 177] width 180 height 199
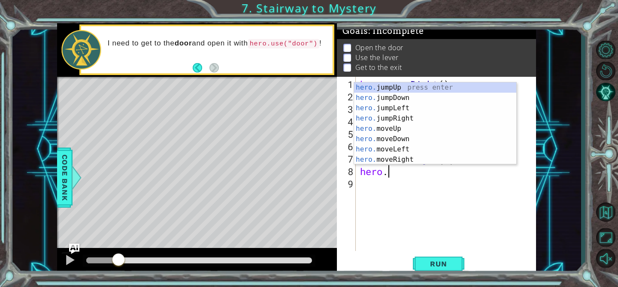
scroll to position [0, 1]
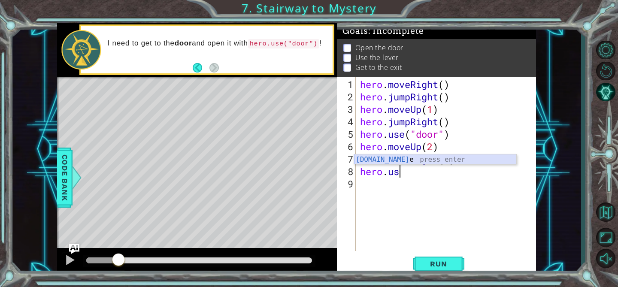
click at [383, 161] on div "hero.us e press enter" at bounding box center [435, 169] width 162 height 31
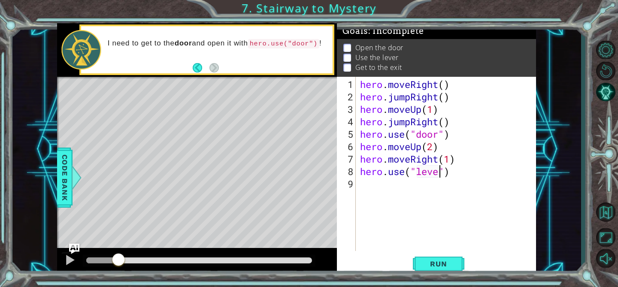
type textarea "hero.use("lever")"
click at [433, 190] on div "hero . moveRight ( ) hero . jumpRight ( ) hero . moveUp ( 1 ) hero . jumpRight …" at bounding box center [448, 177] width 180 height 199
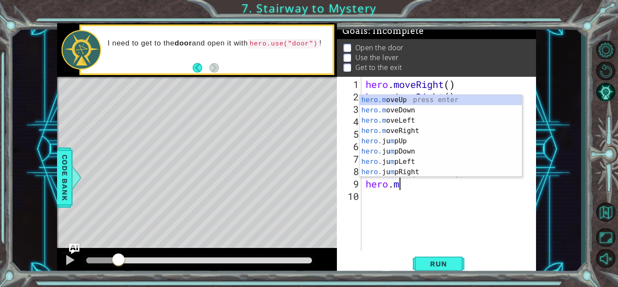
scroll to position [0, 1]
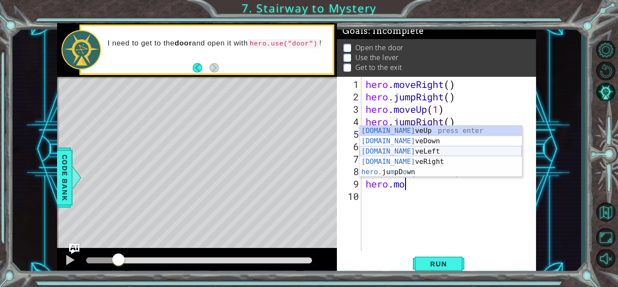
click at [410, 151] on div "hero.mo veUp press enter hero.mo veDown press enter hero.mo veLeft press enter …" at bounding box center [440, 162] width 162 height 72
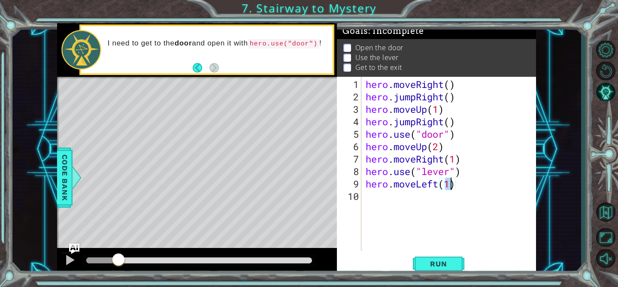
type textarea "hero.moveLeft(2)"
click at [412, 199] on div "hero . moveRight ( ) hero . jumpRight ( ) hero . moveUp ( 1 ) hero . jumpRight …" at bounding box center [451, 177] width 175 height 199
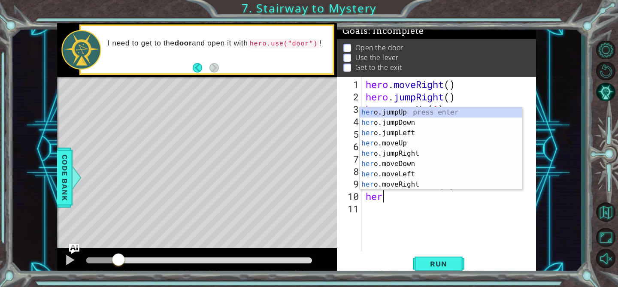
scroll to position [0, 0]
type textarea "hero.j"
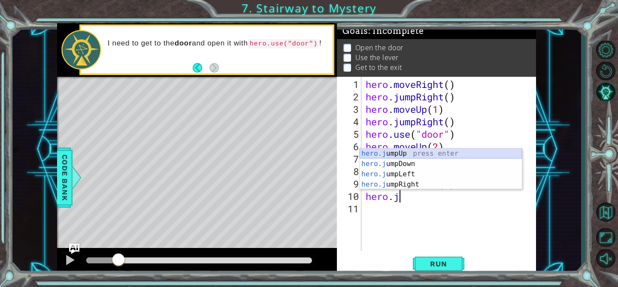
click at [412, 152] on div "hero.j umpUp press enter hero.j umpDown press enter hero.j umpLeft press enter …" at bounding box center [440, 179] width 162 height 62
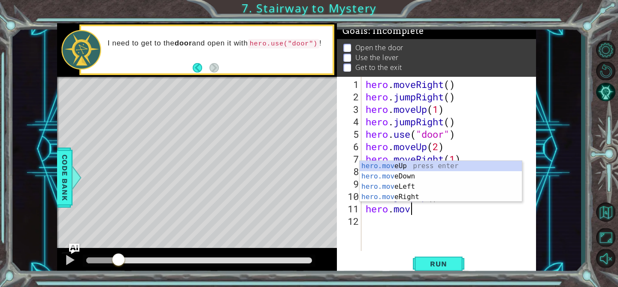
scroll to position [0, 2]
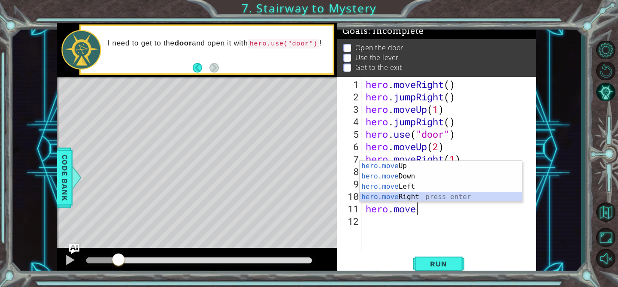
click at [411, 193] on div "hero.move Up press enter hero.move Down press enter hero.move Left press enter …" at bounding box center [440, 192] width 162 height 62
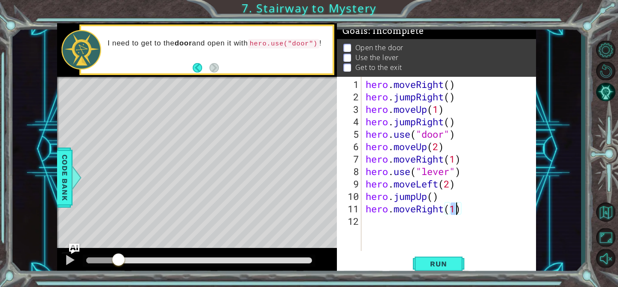
scroll to position [0, 4]
click at [432, 262] on span "Run" at bounding box center [438, 263] width 34 height 9
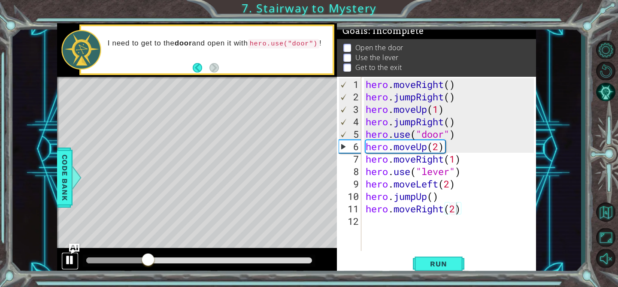
click at [71, 260] on div at bounding box center [69, 259] width 11 height 11
drag, startPoint x: 455, startPoint y: 135, endPoint x: 366, endPoint y: 136, distance: 88.8
click at [366, 136] on div "hero . moveRight ( ) hero . jumpRight ( ) hero . moveUp ( 1 ) hero . jumpRight …" at bounding box center [451, 177] width 175 height 199
click at [456, 121] on div "hero . moveRight ( ) hero . jumpRight ( ) hero . moveUp ( 1 ) hero . jumpRight …" at bounding box center [451, 177] width 175 height 199
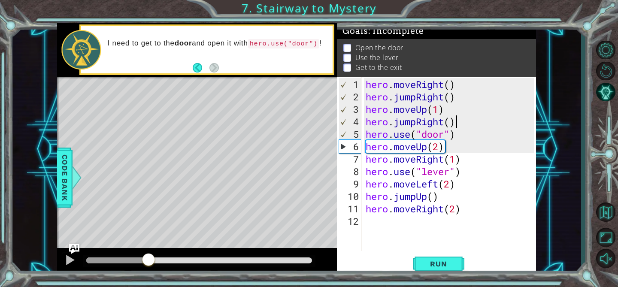
type textarea "hero.jumpRight()"
drag, startPoint x: 456, startPoint y: 121, endPoint x: 366, endPoint y: 123, distance: 90.1
click at [366, 123] on div "hero . moveRight ( ) hero . jumpRight ( ) hero . moveUp ( 1 ) hero . jumpRight …" at bounding box center [451, 177] width 175 height 199
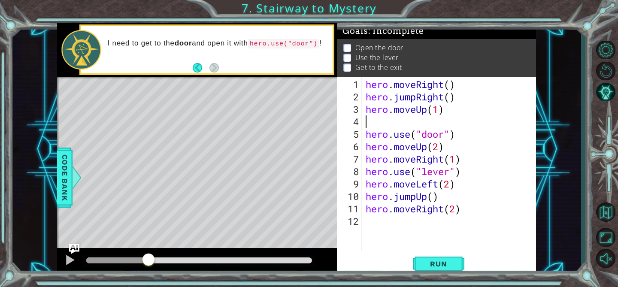
scroll to position [0, 0]
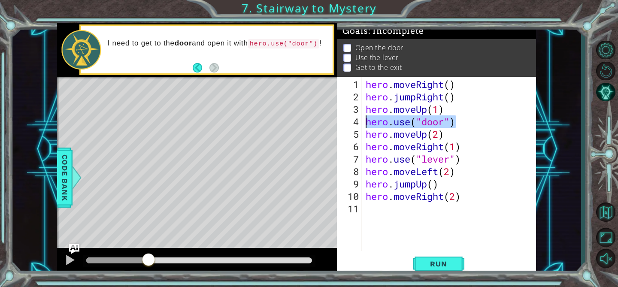
drag, startPoint x: 455, startPoint y: 121, endPoint x: 355, endPoint y: 123, distance: 100.4
click at [355, 123] on div "hero.moveUp(1) 1 2 3 4 5 6 7 8 9 10 11 hero . moveRight ( ) hero . jumpRight ( …" at bounding box center [435, 164] width 197 height 174
type textarea "hero.use("door")"
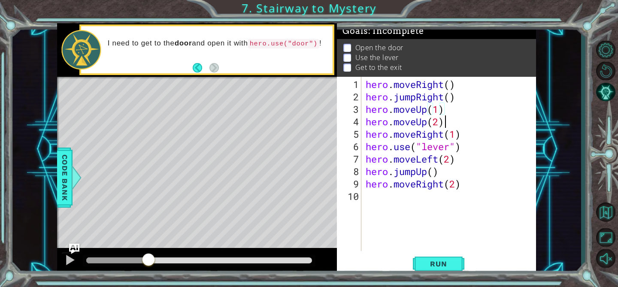
click at [445, 124] on div "hero . moveRight ( ) hero . jumpRight ( ) hero . moveUp ( 1 ) hero . moveUp ( 2…" at bounding box center [451, 177] width 175 height 199
type textarea "hero.moveUp(2)"
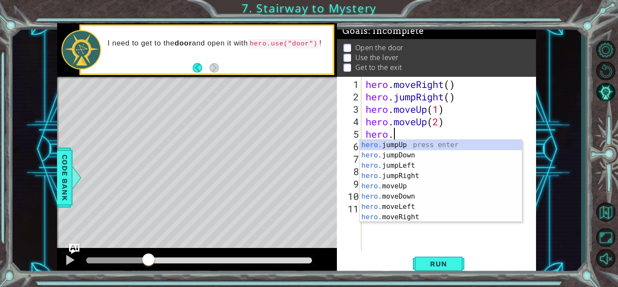
scroll to position [0, 1]
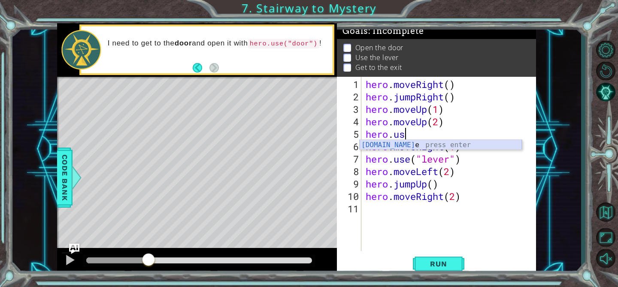
click at [414, 143] on div "hero.us e press enter" at bounding box center [440, 155] width 162 height 31
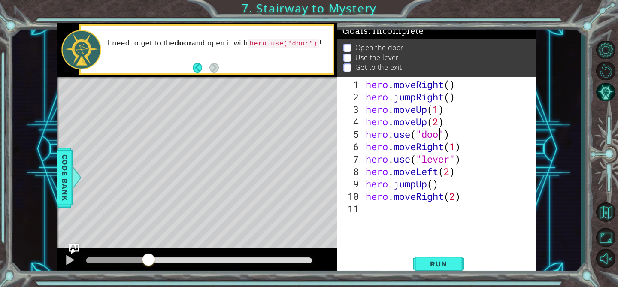
type textarea "hero.use("door")"
click at [457, 138] on div "hero . moveRight ( ) hero . jumpRight ( ) hero . moveUp ( 1 ) hero . moveUp ( 2…" at bounding box center [451, 177] width 175 height 199
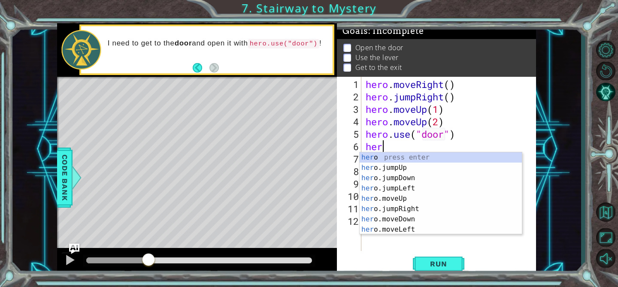
scroll to position [0, 0]
click at [409, 209] on div "hero press enter hero .jumpUp press enter hero .jumpDown press enter hero .jump…" at bounding box center [440, 203] width 162 height 103
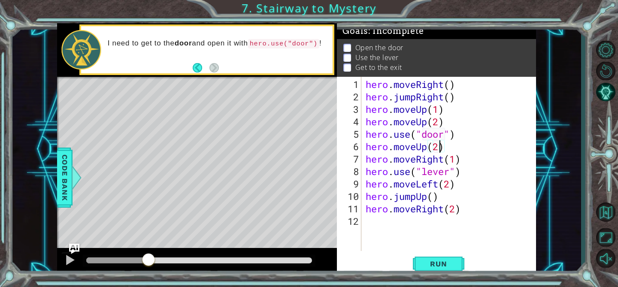
scroll to position [0, 3]
click at [468, 171] on div "hero . moveRight ( ) hero . jumpRight ( ) hero . moveUp ( 1 ) hero . moveUp ( 2…" at bounding box center [451, 177] width 175 height 199
click at [434, 258] on button "Run" at bounding box center [438, 264] width 51 height 20
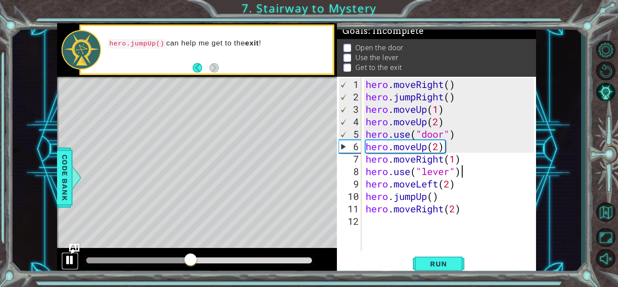
click at [69, 261] on div at bounding box center [69, 259] width 11 height 11
click at [443, 109] on div "hero . moveRight ( ) hero . jumpRight ( ) hero . moveUp ( 1 ) hero . moveUp ( 2…" at bounding box center [451, 177] width 175 height 199
type textarea "hero.moveUp(1)"
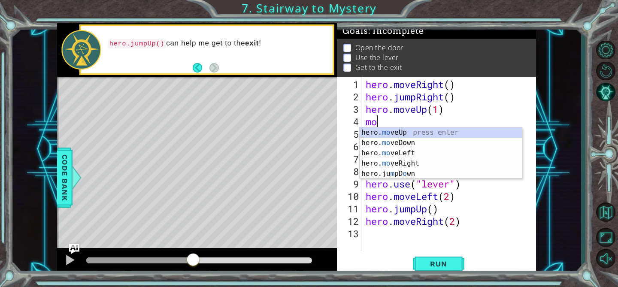
scroll to position [0, 0]
type textarea "m"
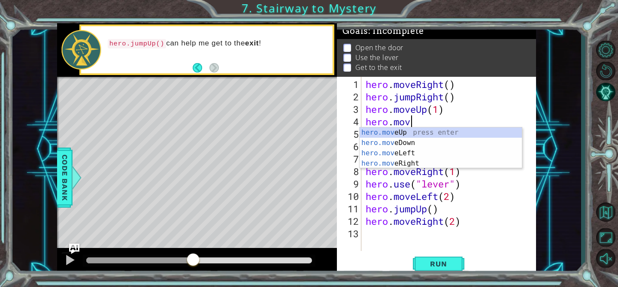
scroll to position [0, 2]
click at [425, 162] on div "hero.move Up press enter hero.move Down press enter hero.move Left press enter …" at bounding box center [440, 158] width 162 height 62
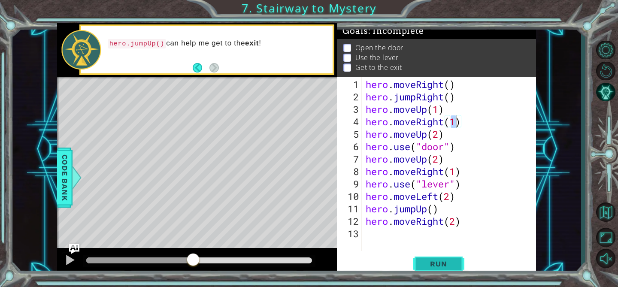
click at [437, 260] on span "Run" at bounding box center [438, 263] width 34 height 9
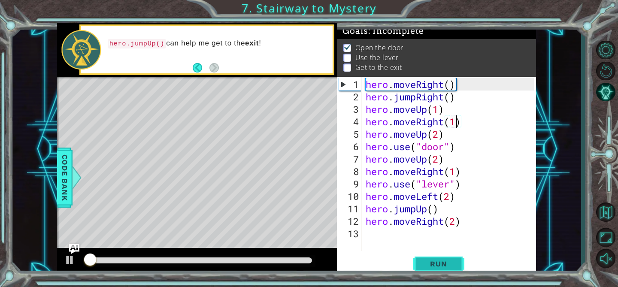
scroll to position [0, 0]
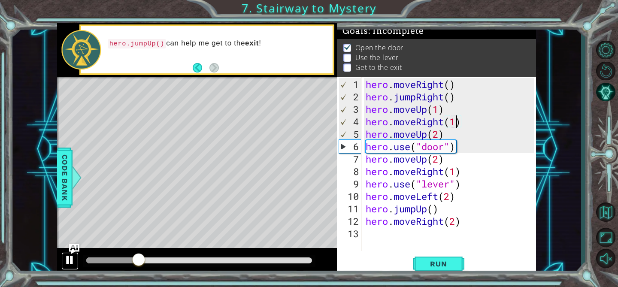
click at [64, 263] on button at bounding box center [69, 261] width 17 height 18
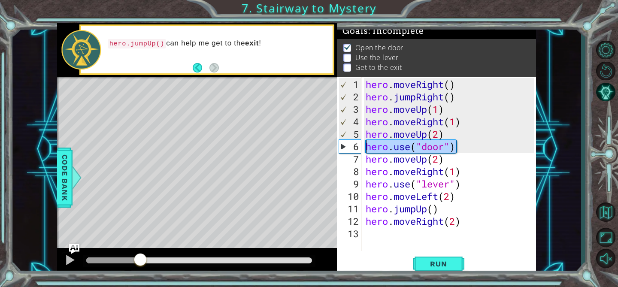
drag, startPoint x: 459, startPoint y: 150, endPoint x: 362, endPoint y: 150, distance: 96.1
click at [362, 150] on div "hero.moveRight(1) 1 2 3 4 5 6 7 8 9 10 11 12 13 hero . moveRight ( ) hero . jum…" at bounding box center [435, 164] width 197 height 174
type textarea "hero.use("door")"
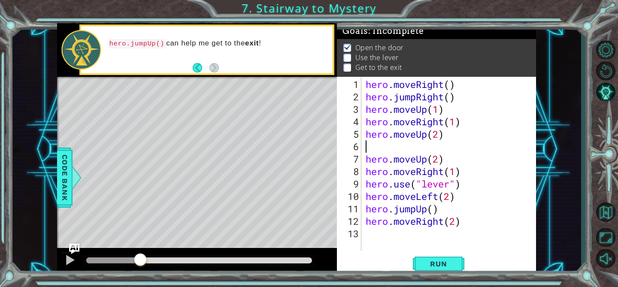
click at [444, 133] on div "hero . moveRight ( ) hero . jumpRight ( ) hero . moveUp ( 1 ) hero . moveRight …" at bounding box center [451, 177] width 175 height 199
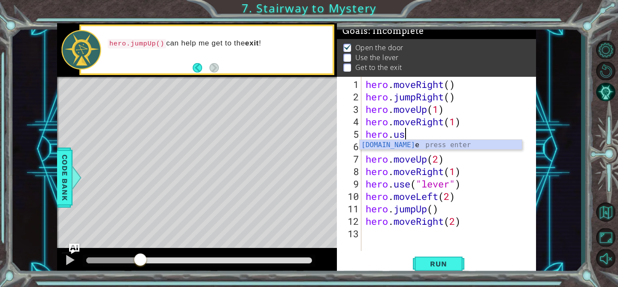
scroll to position [0, 1]
click at [425, 145] on div "hero.use press enter" at bounding box center [440, 155] width 162 height 31
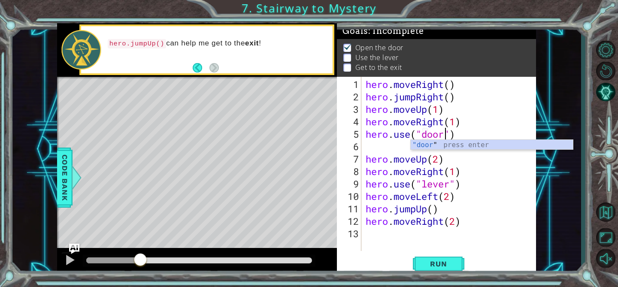
scroll to position [0, 3]
click at [372, 151] on div "hero . moveRight ( ) hero . jumpRight ( ) hero . moveUp ( 1 ) hero . moveRight …" at bounding box center [451, 177] width 175 height 199
type textarea "hero.moveUp(2)"
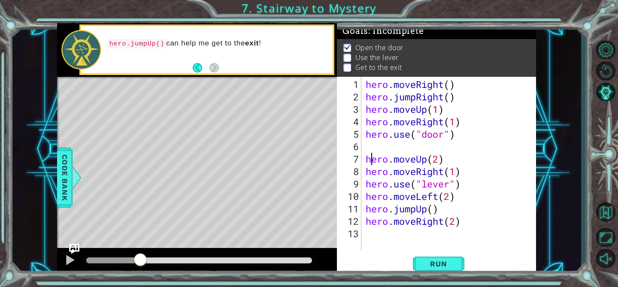
scroll to position [0, 3]
click at [368, 146] on div "hero . moveRight ( ) hero . jumpRight ( ) hero . moveUp ( 1 ) hero . moveRight …" at bounding box center [451, 177] width 175 height 199
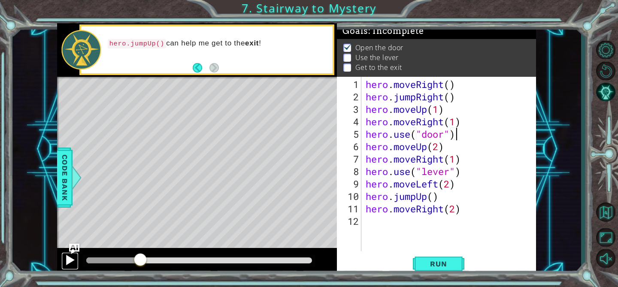
click at [68, 263] on div at bounding box center [69, 259] width 11 height 11
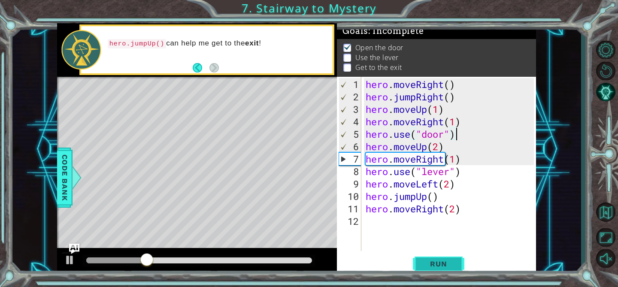
click at [428, 264] on span "Run" at bounding box center [438, 263] width 34 height 9
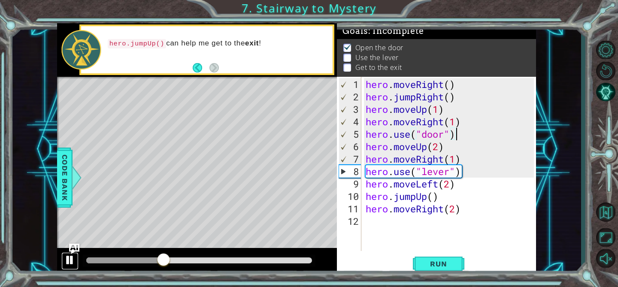
click at [73, 257] on div at bounding box center [69, 259] width 11 height 11
click at [444, 159] on div "hero . moveRight ( ) hero . jumpRight ( ) hero . moveUp ( 1 ) hero . moveRight …" at bounding box center [451, 177] width 175 height 199
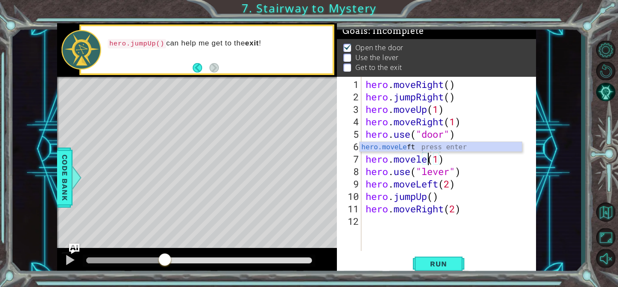
scroll to position [0, 3]
click at [426, 147] on div "hero.moveLeft press enter" at bounding box center [440, 157] width 162 height 31
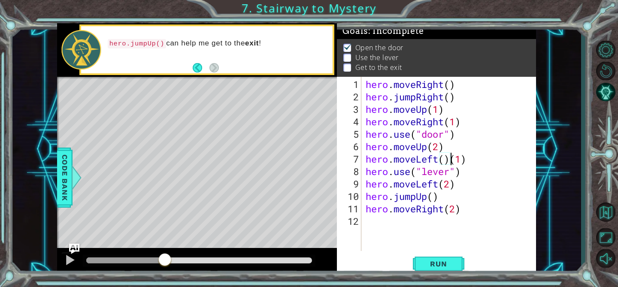
click at [452, 162] on div "hero . moveRight ( ) hero . jumpRight ( ) hero . moveUp ( 1 ) hero . moveRight …" at bounding box center [451, 177] width 175 height 199
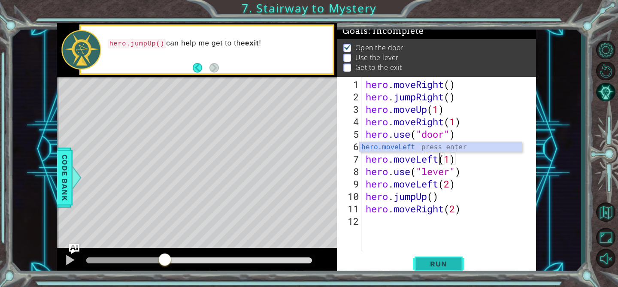
type textarea "hero.moveLeft(1)"
click at [449, 262] on span "Run" at bounding box center [438, 263] width 34 height 9
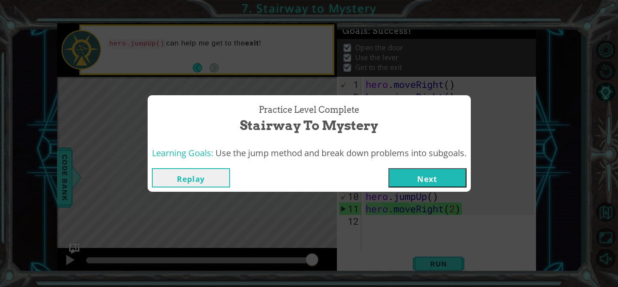
click at [425, 179] on button "Next" at bounding box center [427, 177] width 78 height 19
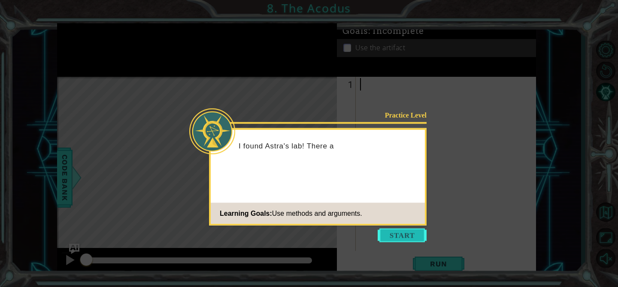
click at [400, 233] on button "Start" at bounding box center [401, 236] width 49 height 14
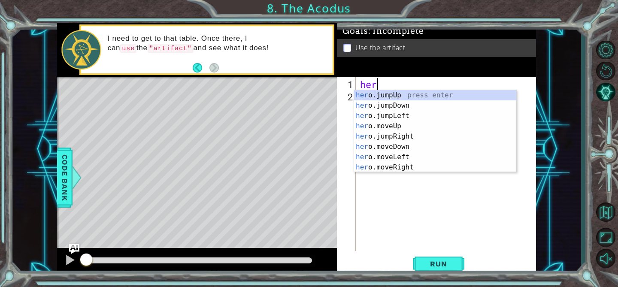
scroll to position [0, 0]
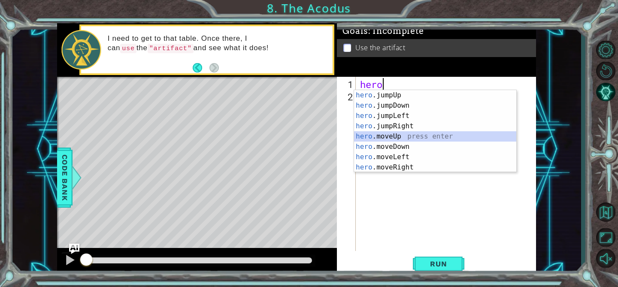
click at [403, 136] on div "hero .jumpUp press enter hero .jumpDown press enter hero .jumpLeft press enter …" at bounding box center [435, 141] width 162 height 103
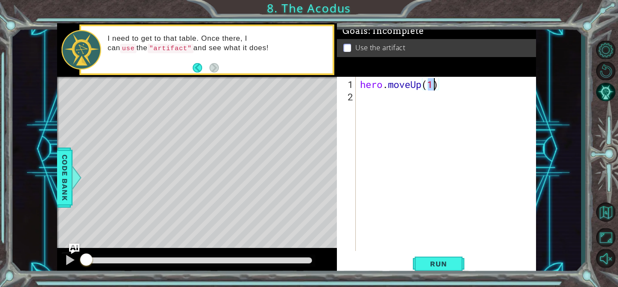
type textarea "hero.moveUp(2)"
click at [417, 106] on div "hero . moveUp ( 2 )" at bounding box center [448, 177] width 180 height 199
type textarea "m"
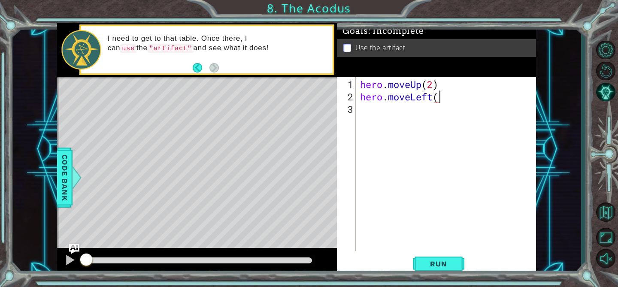
scroll to position [0, 3]
type textarea "hero.moveLeft(1)"
click at [402, 110] on div "hero . moveUp ( 2 ) hero . moveLeft ( 1 )" at bounding box center [448, 177] width 180 height 199
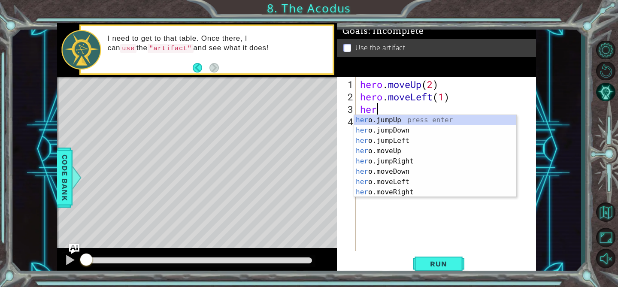
scroll to position [0, 0]
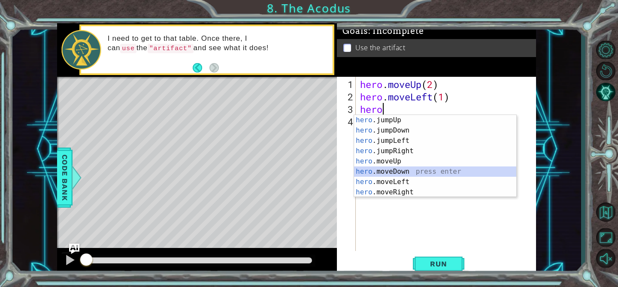
click at [383, 171] on div "hero .jumpUp press enter hero .jumpDown press enter hero .jumpLeft press enter …" at bounding box center [435, 166] width 162 height 103
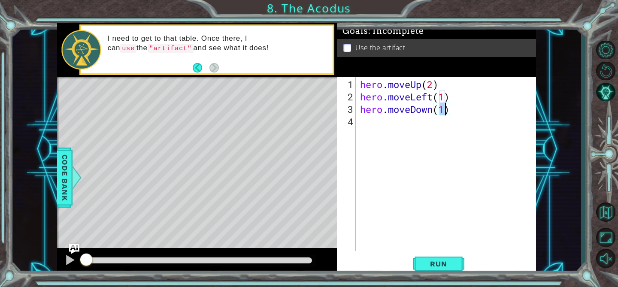
type textarea "hero.moveDown(2)"
click at [375, 124] on div "hero . moveUp ( 2 ) hero . moveLeft ( 1 ) hero . moveDown ( 2 )" at bounding box center [448, 177] width 180 height 199
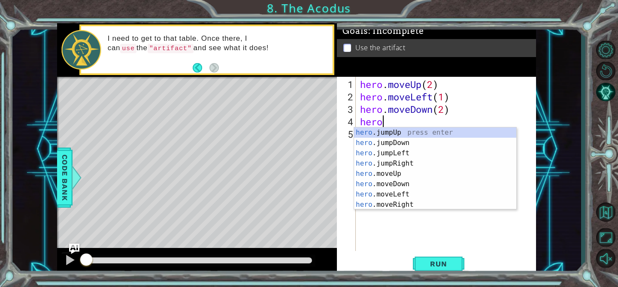
type textarea "hero."
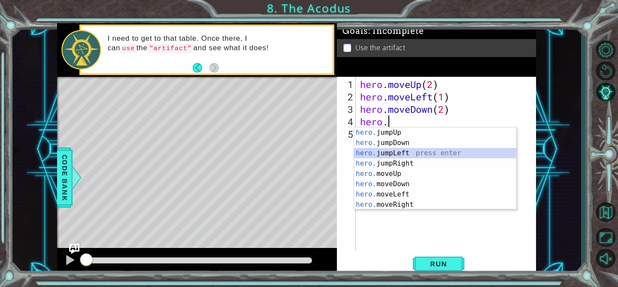
click at [410, 154] on div "hero. jumpUp press enter hero. jumpDown press enter hero. jumpLeft press enter …" at bounding box center [435, 178] width 162 height 103
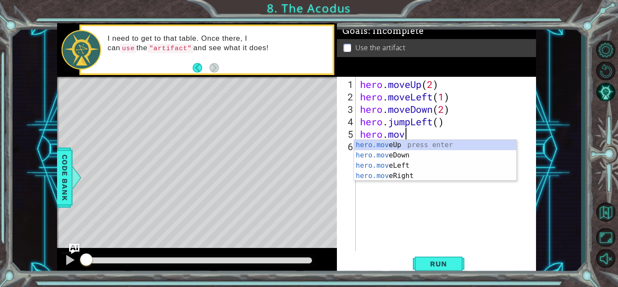
scroll to position [0, 2]
click at [398, 145] on div "hero.move Up press enter hero.move Down press enter hero.move Left press enter …" at bounding box center [435, 171] width 162 height 62
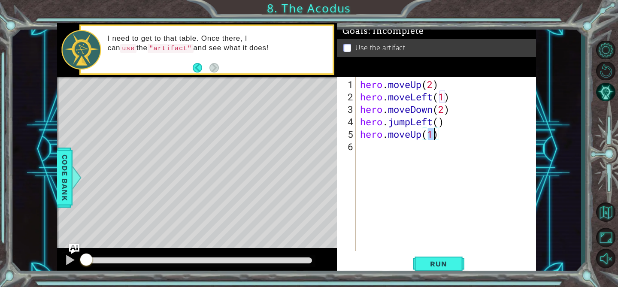
type textarea "hero.moveUp(2)"
click at [425, 150] on div "hero . moveUp ( 2 ) hero . moveLeft ( 1 ) hero . moveDown ( 2 ) hero . jumpLeft…" at bounding box center [448, 177] width 180 height 199
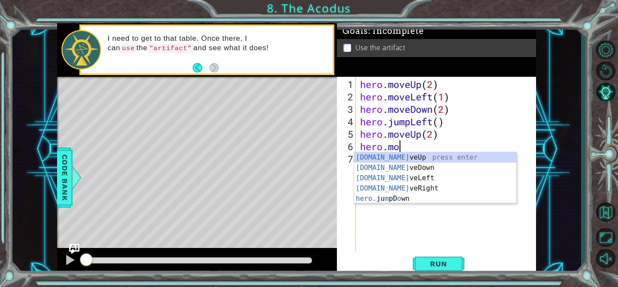
scroll to position [0, 2]
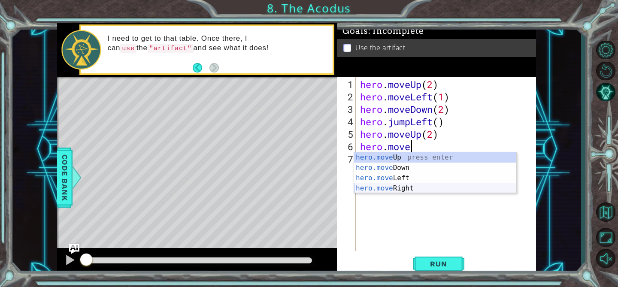
click at [403, 186] on div "hero.move Up press enter hero.move Down press enter hero.move Left press enter …" at bounding box center [435, 183] width 162 height 62
type textarea "hero.moveRight(1)"
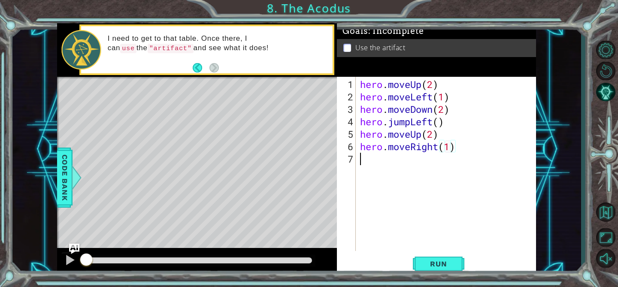
click at [399, 163] on div "hero . moveUp ( 2 ) hero . moveLeft ( 1 ) hero . moveDown ( 2 ) hero . jumpLeft…" at bounding box center [448, 177] width 180 height 199
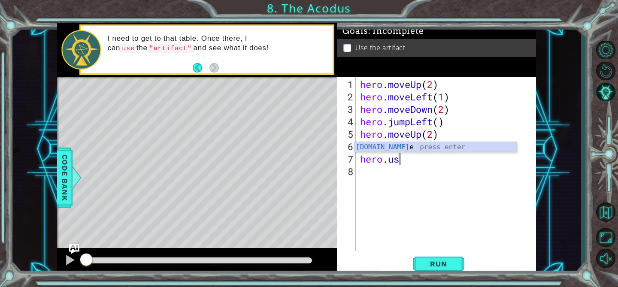
scroll to position [0, 1]
click at [409, 150] on div "hero.use press enter" at bounding box center [435, 157] width 162 height 31
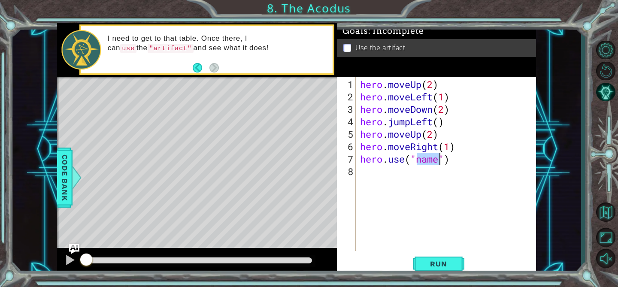
scroll to position [0, 3]
type textarea "hero.use("artifact")"
click at [414, 173] on div "hero . moveUp ( 2 ) hero . moveLeft ( 1 ) hero . moveDown ( 2 ) hero . jumpLeft…" at bounding box center [448, 177] width 180 height 199
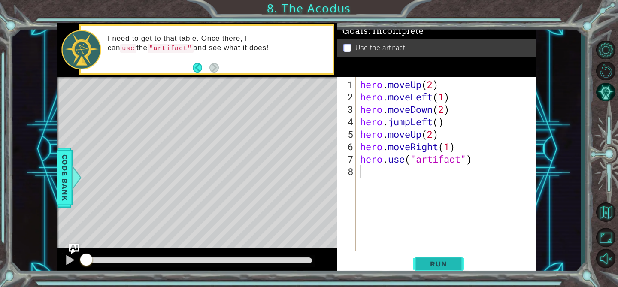
click at [448, 264] on span "Run" at bounding box center [438, 263] width 34 height 9
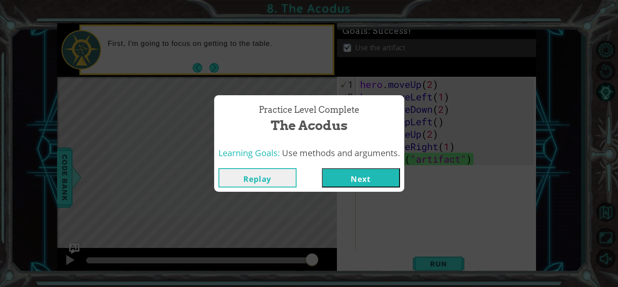
click at [366, 178] on button "Next" at bounding box center [361, 177] width 78 height 19
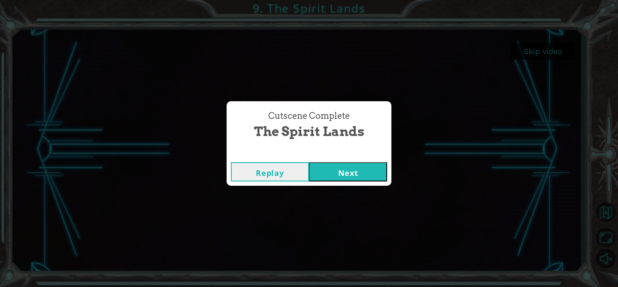
click at [350, 174] on button "Next" at bounding box center [348, 171] width 78 height 19
